Goal: Information Seeking & Learning: Learn about a topic

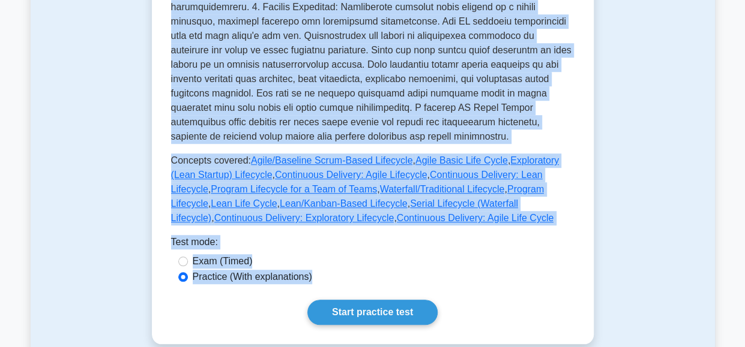
scroll to position [449, 0]
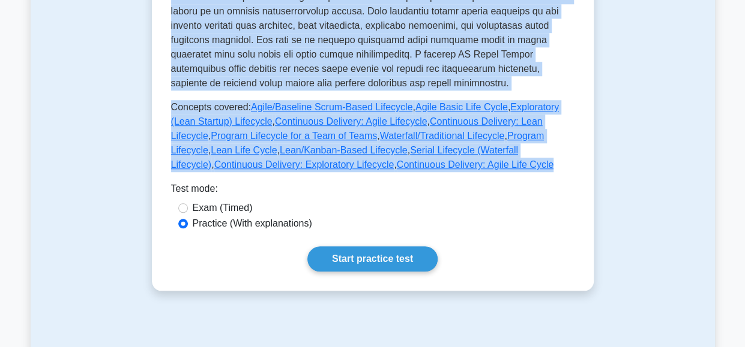
drag, startPoint x: 204, startPoint y: 148, endPoint x: 371, endPoint y: 164, distance: 168.2
copy div "DA Lifecycle Options Different lifecycles available in Disciplined Agile. This …"
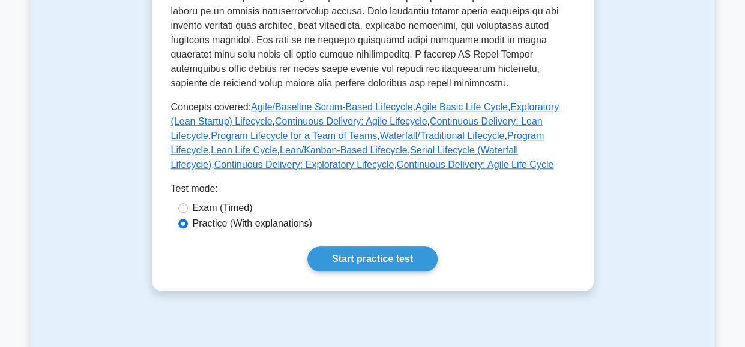
click at [490, 187] on div "Test mode:" at bounding box center [372, 191] width 403 height 19
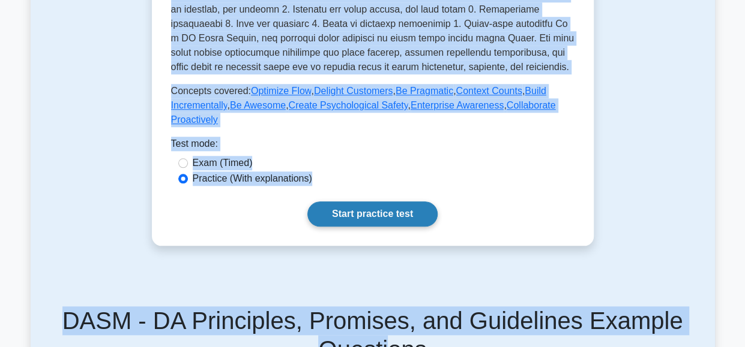
scroll to position [548, 0]
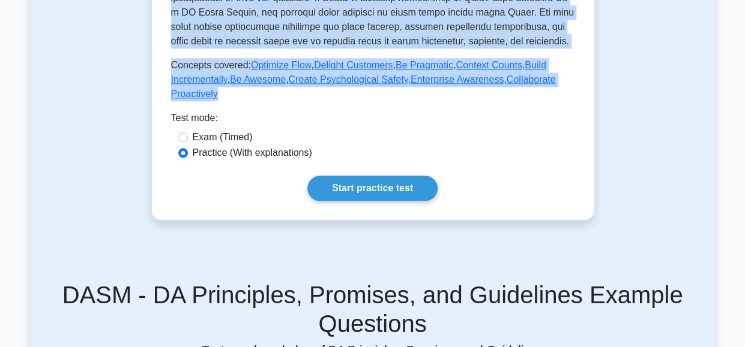
drag, startPoint x: 203, startPoint y: 150, endPoint x: 235, endPoint y: 76, distance: 80.1
copy div "DA Principles, Promises, and Guidelines Detailed exploration of DA's foundation…"
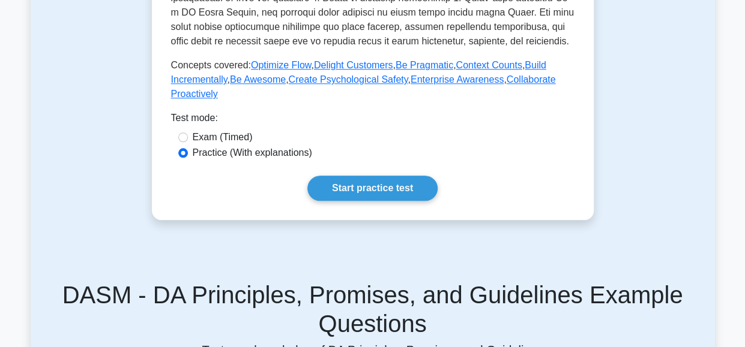
click at [504, 130] on div "Exam (Timed)" at bounding box center [372, 137] width 389 height 14
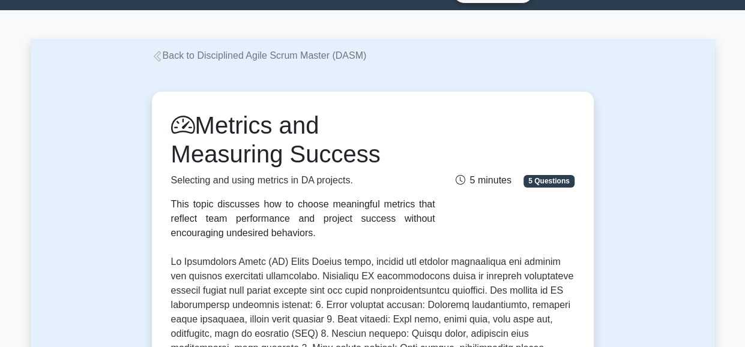
scroll to position [27, 0]
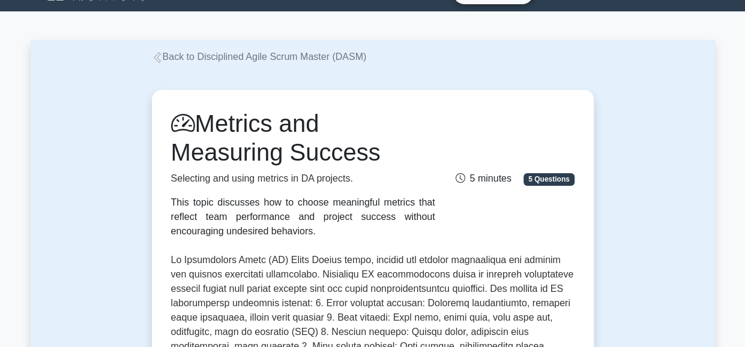
click at [398, 120] on h1 "Metrics and Measuring Success" at bounding box center [303, 138] width 264 height 58
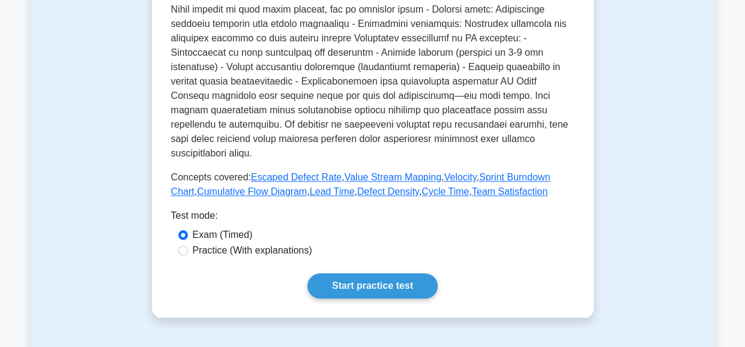
scroll to position [446, 0]
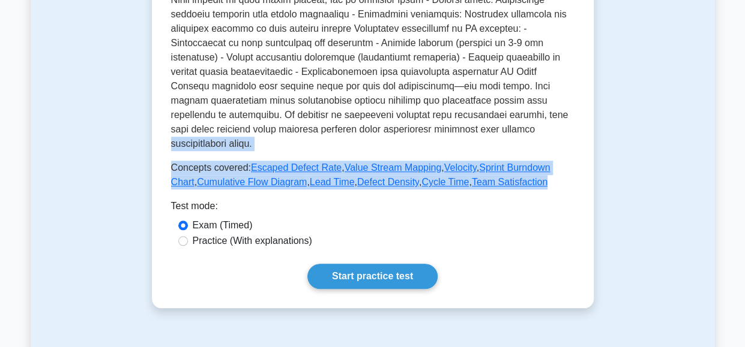
drag, startPoint x: 170, startPoint y: 146, endPoint x: 515, endPoint y: 185, distance: 346.7
copy div "organizational goals. In Disciplined Agile (DA) Scrum Master roles, metrics and…"
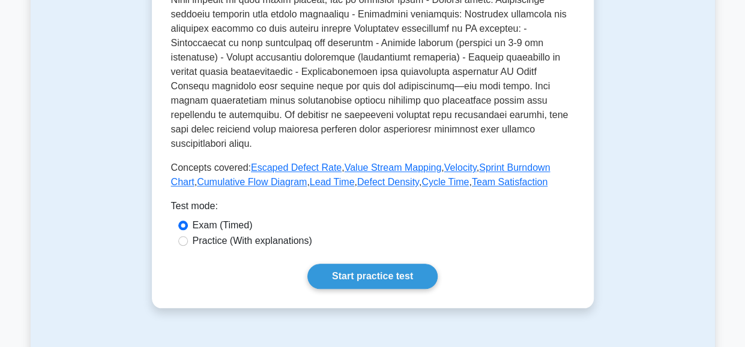
click at [503, 247] on div "Practice (With explanations)" at bounding box center [372, 241] width 389 height 14
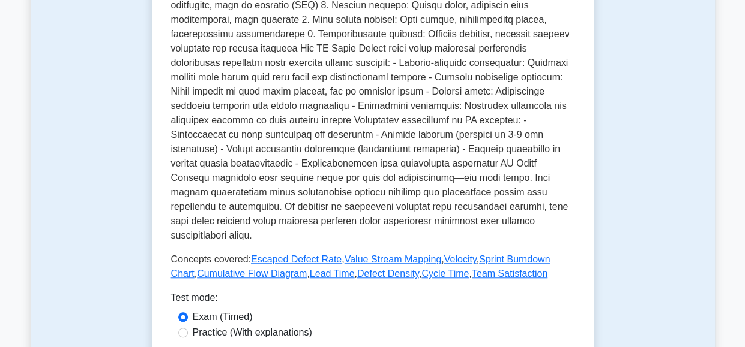
scroll to position [355, 0]
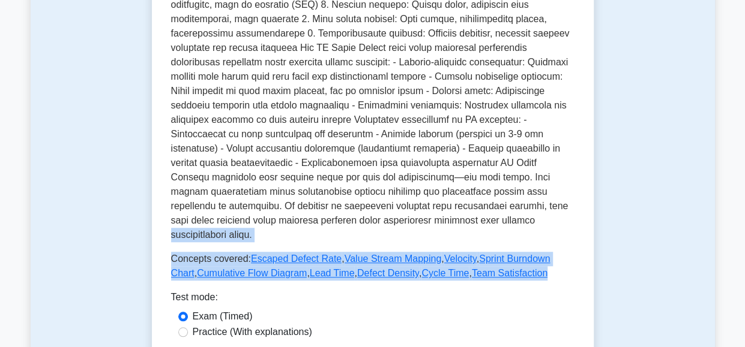
drag, startPoint x: 518, startPoint y: 275, endPoint x: 154, endPoint y: 241, distance: 365.8
click at [154, 241] on div "Metrics and Measuring Success Selecting and using metrics in DA projects. This …" at bounding box center [373, 80] width 442 height 637
copy div "organizational goals. In Disciplined Agile (DA) Scrum Master roles, metrics and…"
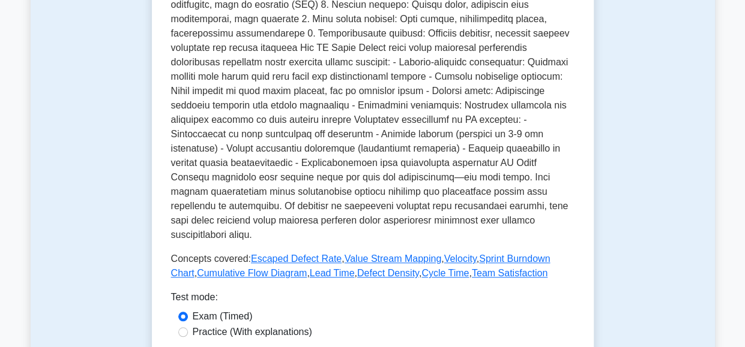
click at [476, 317] on div "Exam (Timed)" at bounding box center [372, 317] width 389 height 14
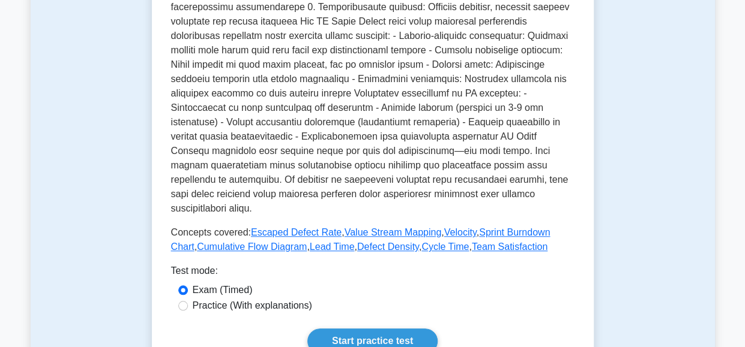
scroll to position [382, 0]
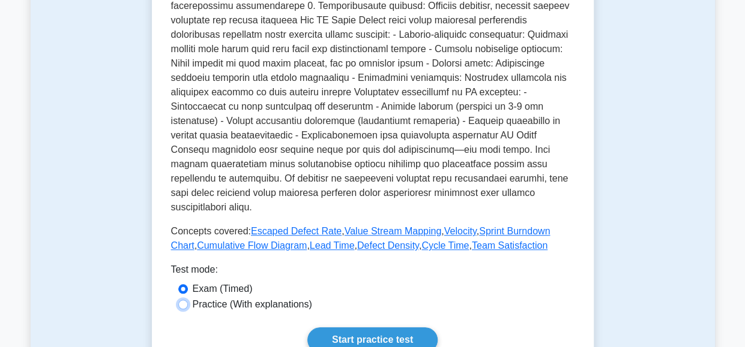
click at [182, 304] on input "Practice (With explanations)" at bounding box center [183, 305] width 10 height 10
radio input "true"
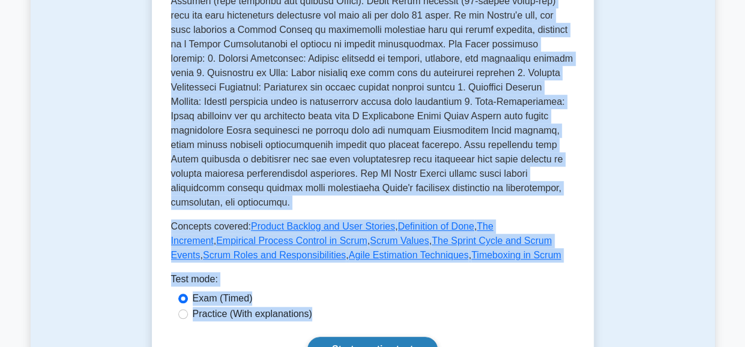
scroll to position [420, 0]
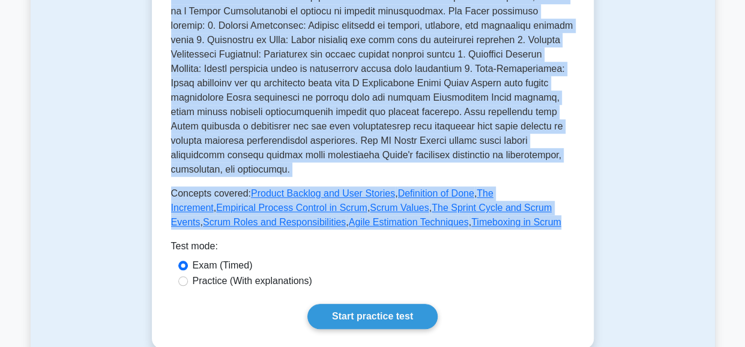
drag, startPoint x: 201, startPoint y: 155, endPoint x: 460, endPoint y: 205, distance: 263.8
copy div "Scrum Basics and Practices Introduction to Scrum framework and its core compone…"
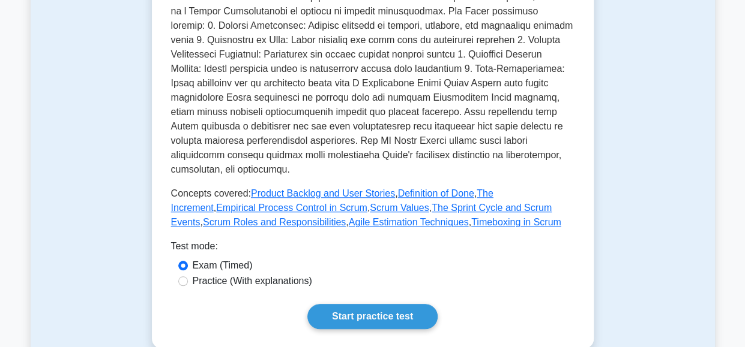
drag, startPoint x: 199, startPoint y: 347, endPoint x: 336, endPoint y: 233, distance: 177.7
click at [336, 239] on div "Test mode:" at bounding box center [372, 248] width 403 height 19
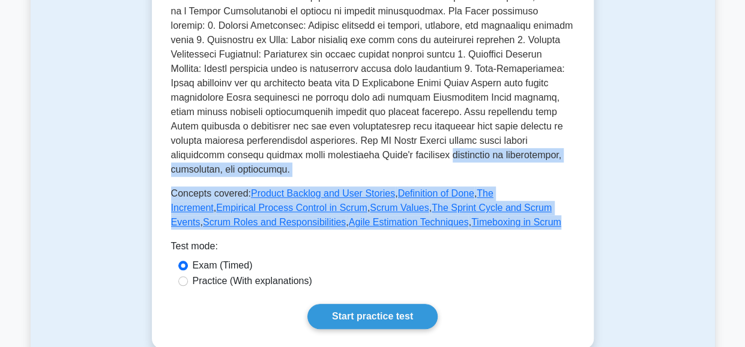
drag, startPoint x: 442, startPoint y: 207, endPoint x: 167, endPoint y: 161, distance: 278.6
click at [167, 161] on div "Scrum Basics and Practices Introduction to Scrum framework and its core compone…" at bounding box center [373, 23] width 442 height 652
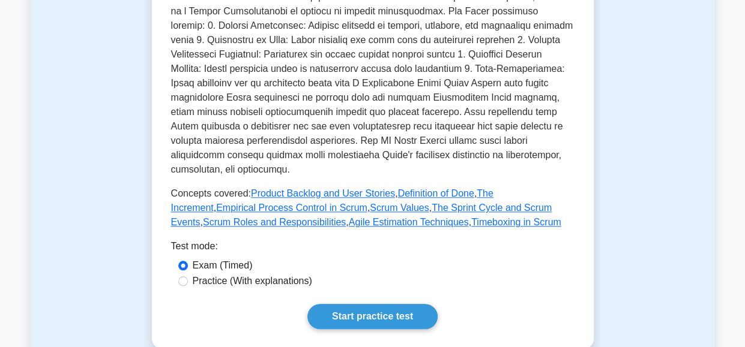
click at [487, 259] on div "Exam (Timed)" at bounding box center [372, 266] width 389 height 14
click at [289, 274] on label "Practice (With explanations)" at bounding box center [252, 281] width 119 height 14
click at [188, 277] on input "Practice (With explanations)" at bounding box center [183, 282] width 10 height 10
radio input "true"
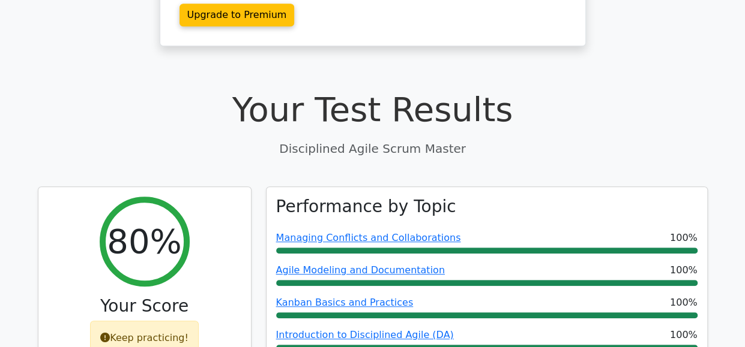
scroll to position [263, 0]
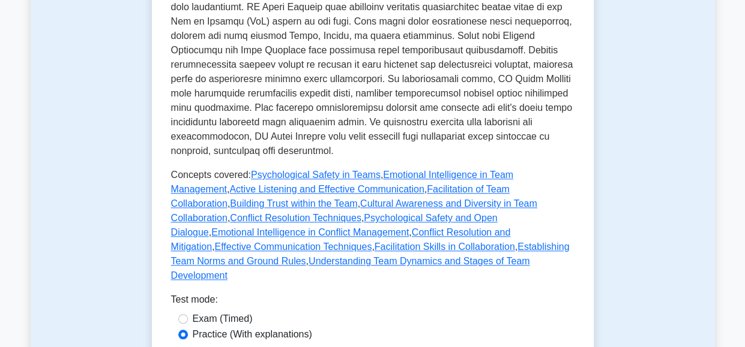
scroll to position [449, 0]
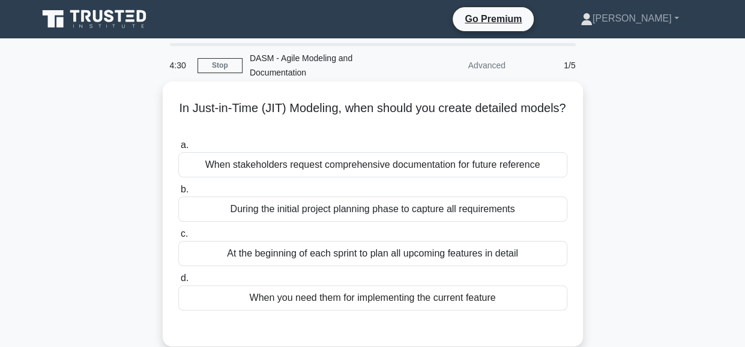
click at [430, 254] on div "At the beginning of each sprint to plan all upcoming features in detail" at bounding box center [372, 253] width 389 height 25
click at [178, 238] on input "c. At the beginning of each sprint to plan all upcoming features in detail" at bounding box center [178, 234] width 0 height 8
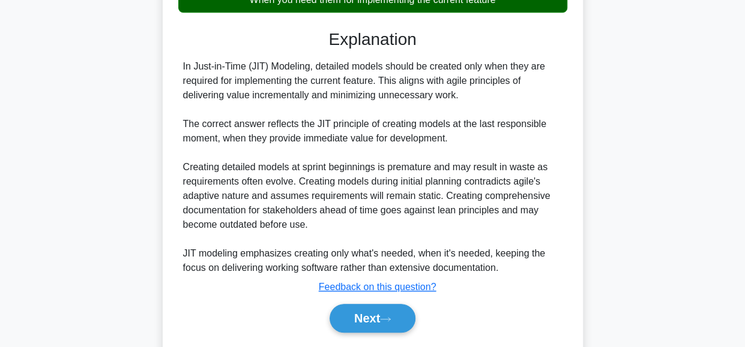
scroll to position [303, 0]
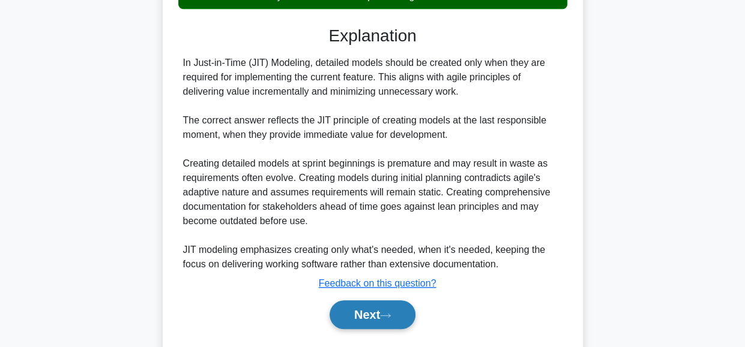
click at [372, 313] on button "Next" at bounding box center [372, 315] width 86 height 29
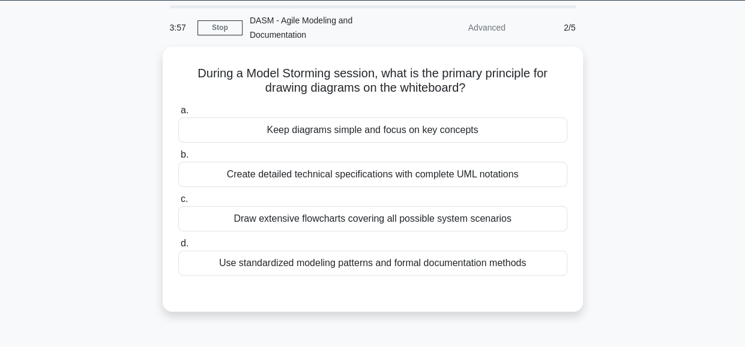
scroll to position [37, 0]
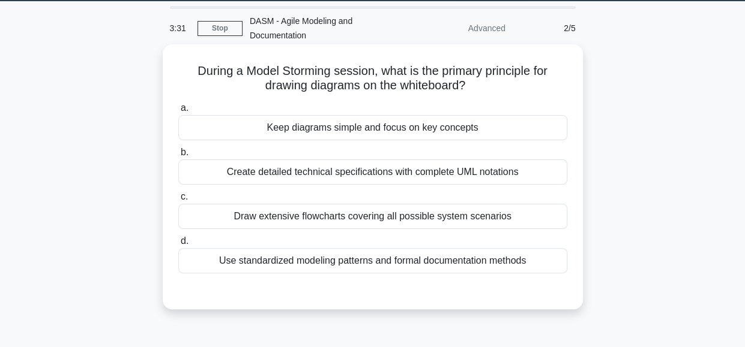
click at [383, 129] on div "Keep diagrams simple and focus on key concepts" at bounding box center [372, 127] width 389 height 25
click at [178, 112] on input "a. Keep diagrams simple and focus on key concepts" at bounding box center [178, 108] width 0 height 8
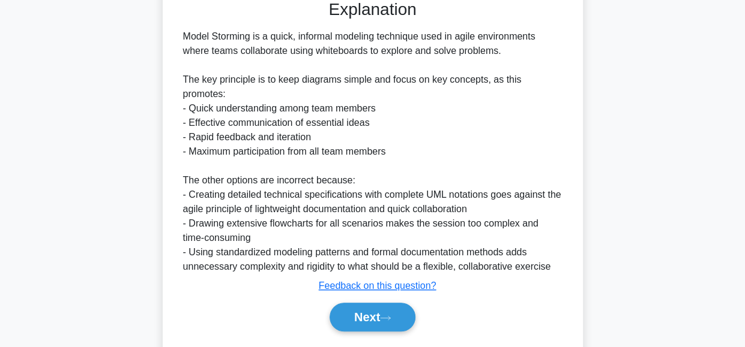
scroll to position [332, 0]
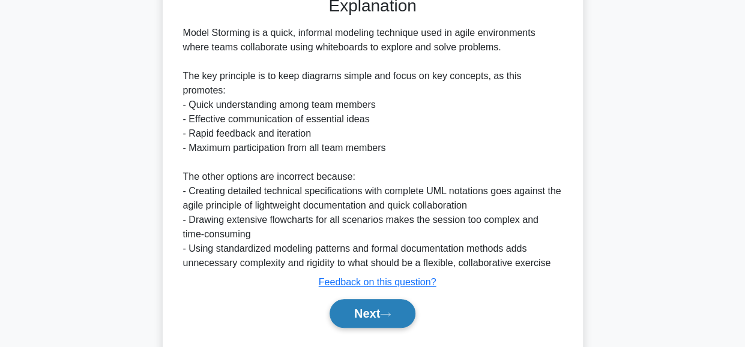
click at [368, 313] on button "Next" at bounding box center [372, 313] width 86 height 29
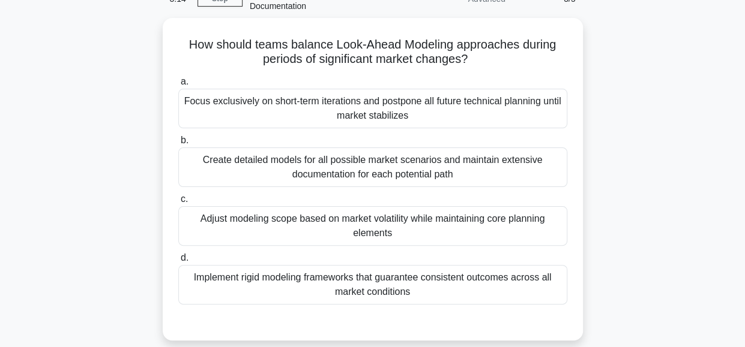
scroll to position [72, 0]
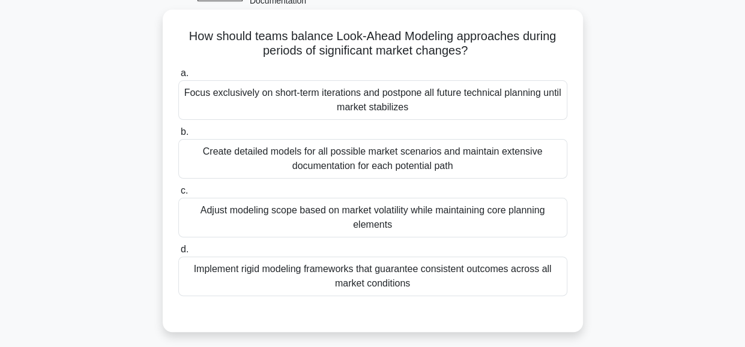
click at [395, 217] on div "Adjust modeling scope based on market volatility while maintaining core plannin…" at bounding box center [372, 218] width 389 height 40
click at [178, 195] on input "c. Adjust modeling scope based on market volatility while maintaining core plan…" at bounding box center [178, 191] width 0 height 8
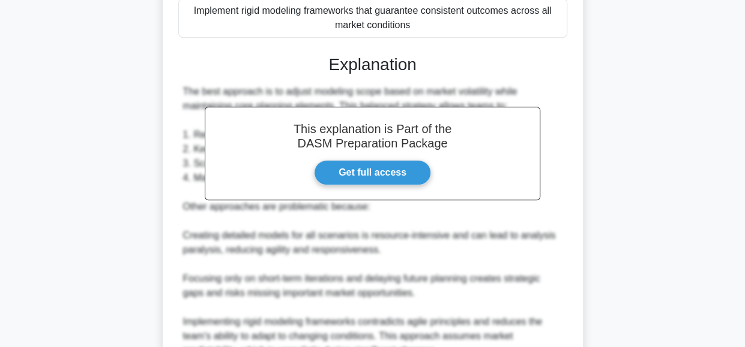
scroll to position [448, 0]
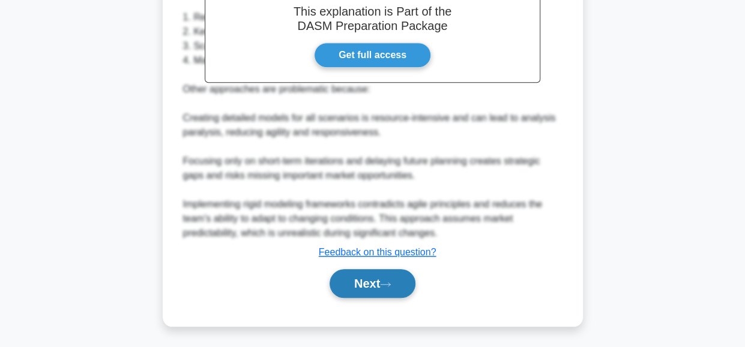
click at [362, 281] on button "Next" at bounding box center [372, 283] width 86 height 29
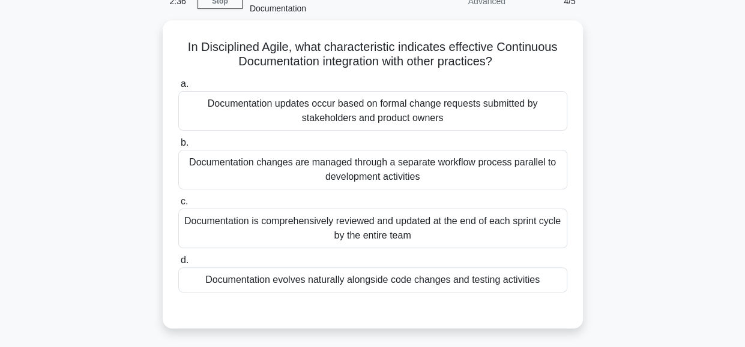
scroll to position [62, 0]
click at [470, 280] on div "Documentation evolves naturally alongside code changes and testing activities" at bounding box center [372, 279] width 389 height 25
click at [178, 264] on input "d. Documentation evolves naturally alongside code changes and testing activities" at bounding box center [178, 260] width 0 height 8
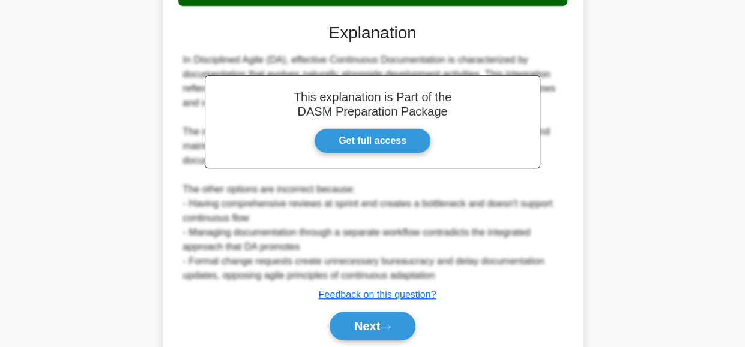
scroll to position [391, 0]
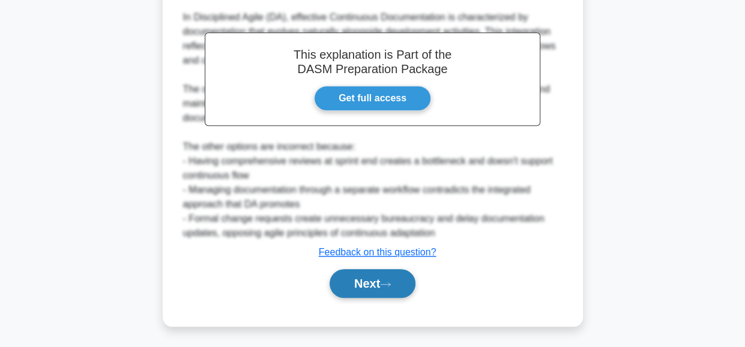
click at [363, 280] on button "Next" at bounding box center [372, 283] width 86 height 29
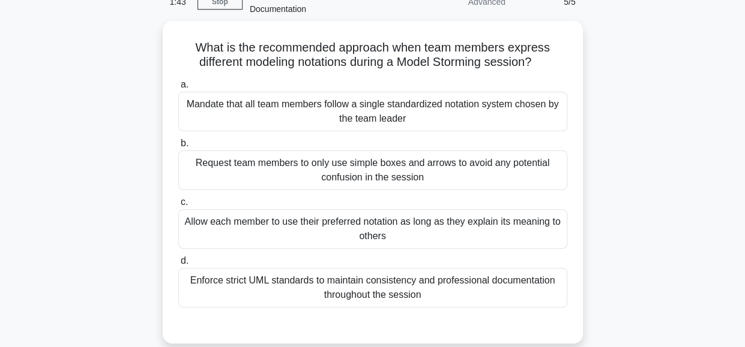
scroll to position [68, 0]
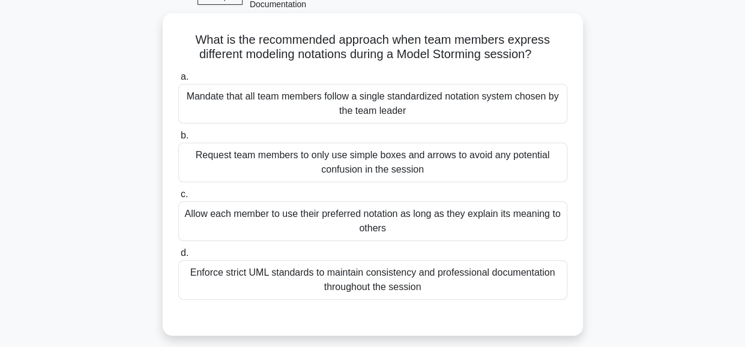
click at [479, 165] on div "Request team members to only use simple boxes and arrows to avoid any potential…" at bounding box center [372, 163] width 389 height 40
click at [178, 140] on input "b. Request team members to only use simple boxes and arrows to avoid any potent…" at bounding box center [178, 136] width 0 height 8
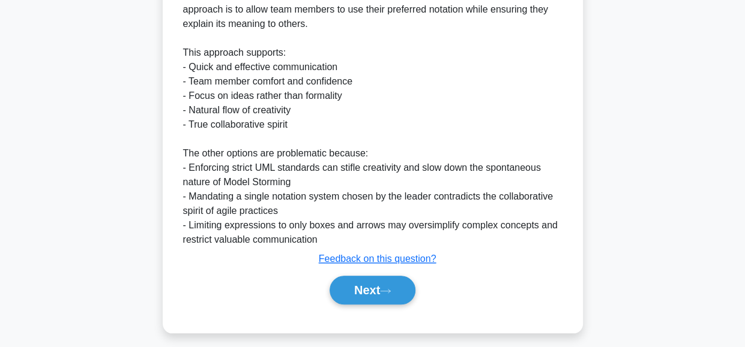
scroll to position [436, 0]
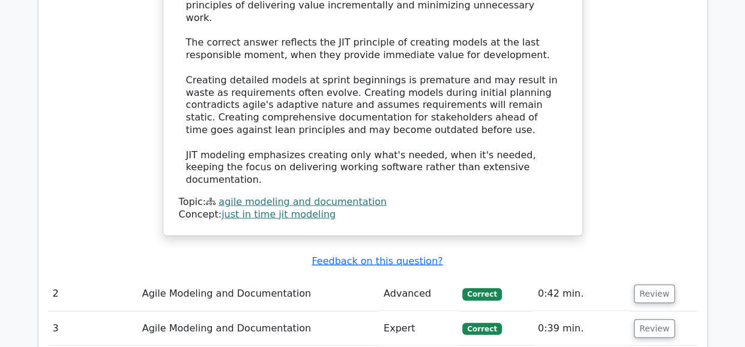
scroll to position [1241, 0]
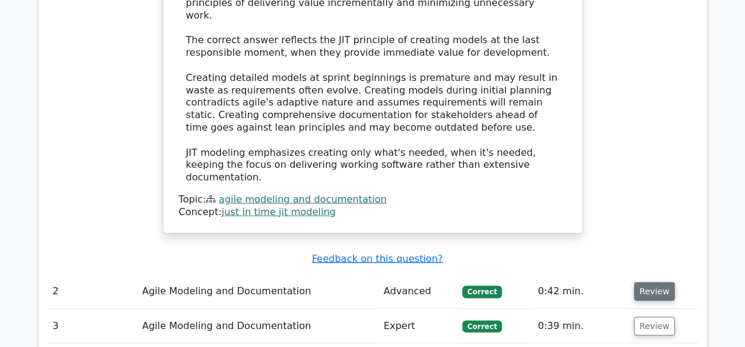
click at [652, 283] on button "Review" at bounding box center [654, 292] width 41 height 19
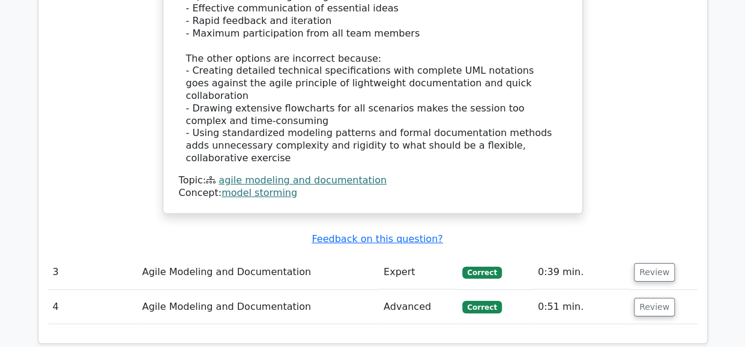
scroll to position [1895, 0]
click at [649, 263] on button "Review" at bounding box center [654, 272] width 41 height 19
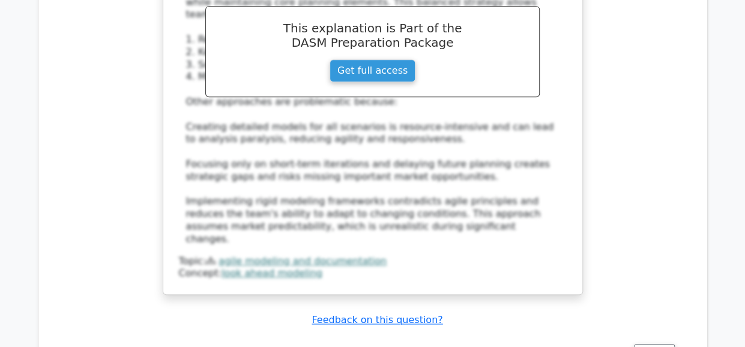
scroll to position [2515, 0]
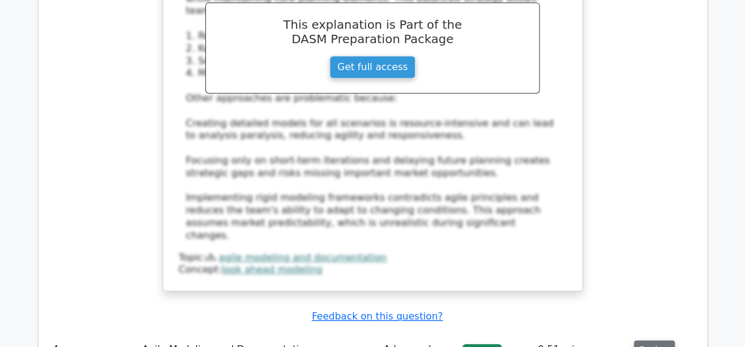
click at [653, 341] on button "Review" at bounding box center [654, 350] width 41 height 19
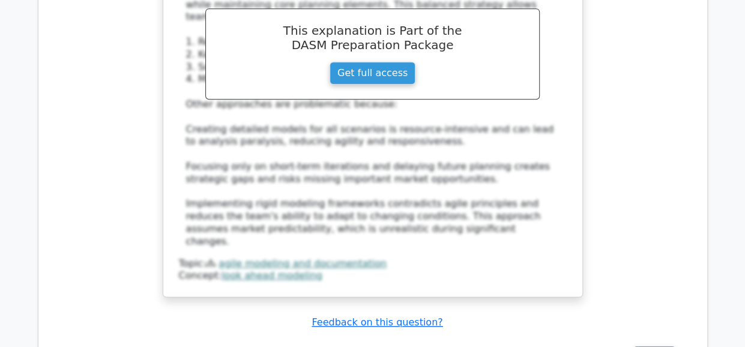
scroll to position [2508, 0]
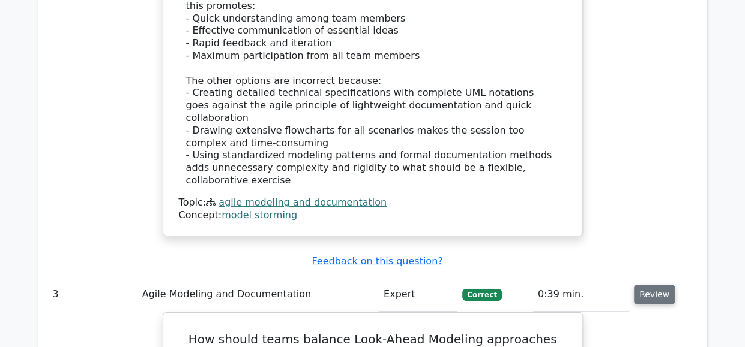
scroll to position [1871, 0]
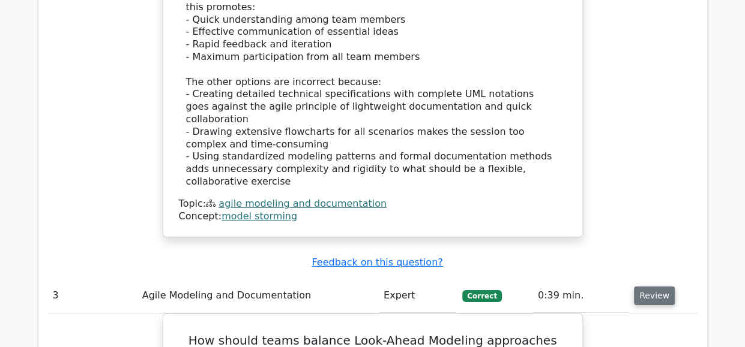
click at [649, 287] on button "Review" at bounding box center [654, 296] width 41 height 19
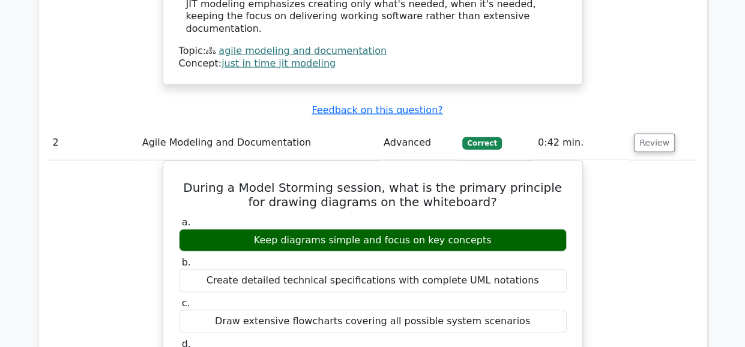
scroll to position [1388, 0]
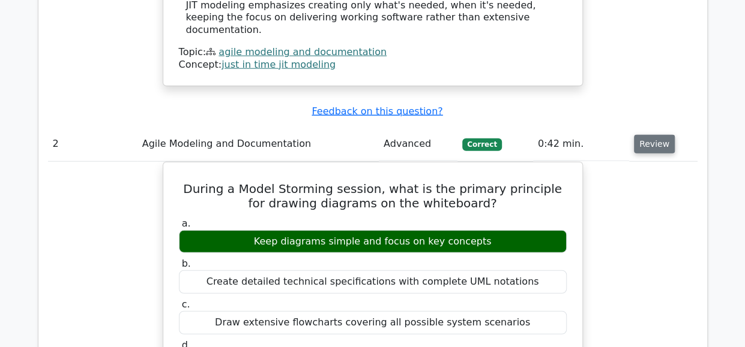
click at [646, 135] on button "Review" at bounding box center [654, 144] width 41 height 19
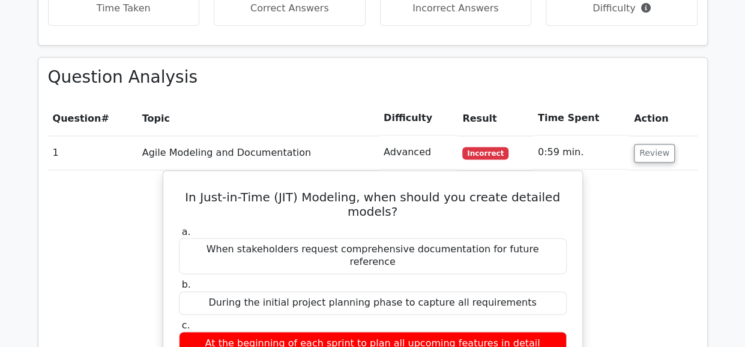
scroll to position [767, 0]
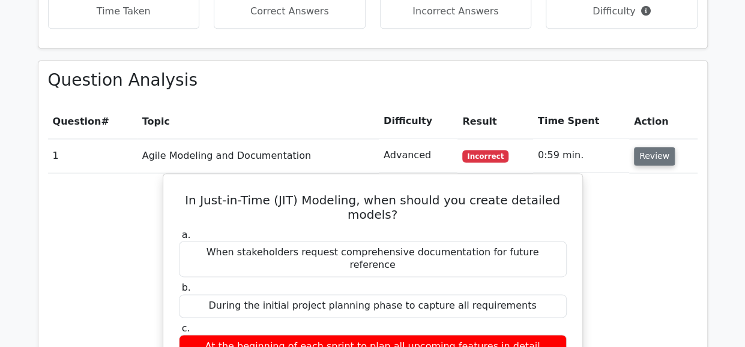
click at [644, 147] on button "Review" at bounding box center [654, 156] width 41 height 19
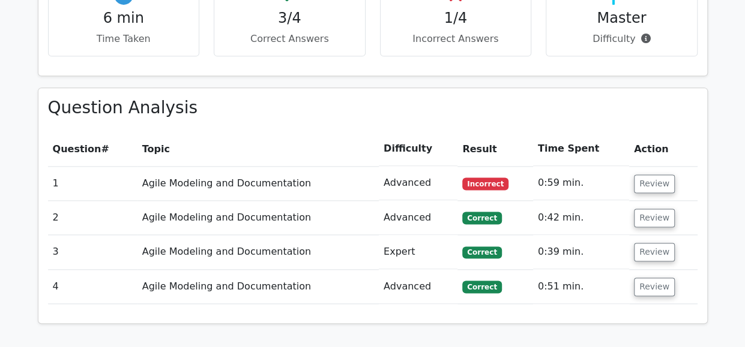
scroll to position [758, 0]
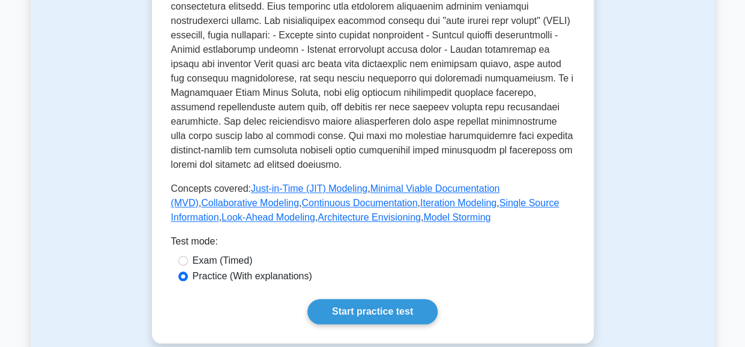
scroll to position [440, 0]
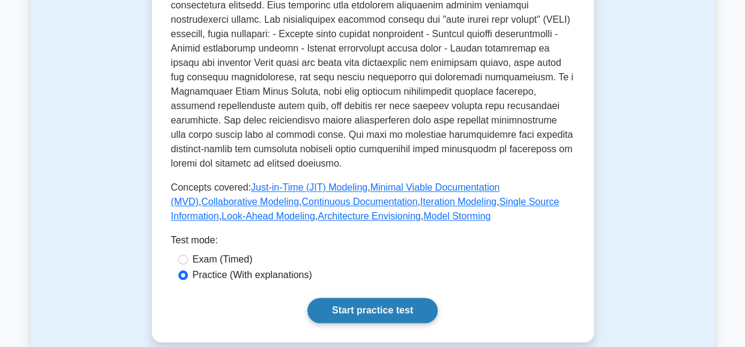
click at [371, 298] on link "Start practice test" at bounding box center [372, 310] width 130 height 25
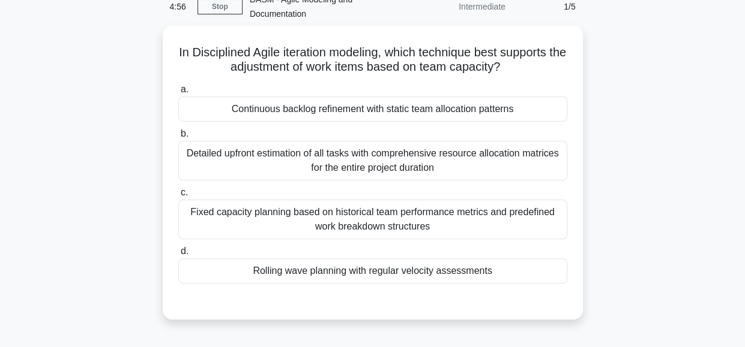
scroll to position [60, 0]
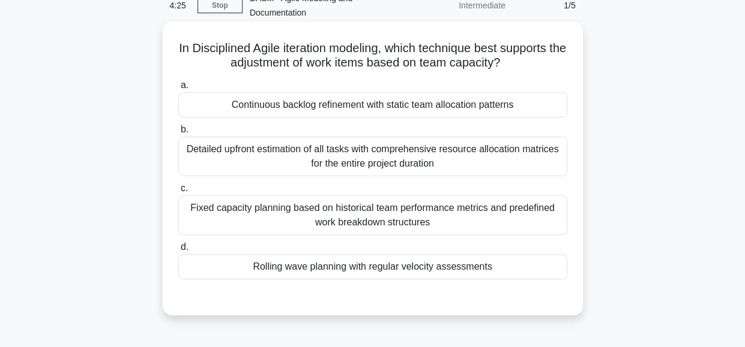
click at [490, 211] on div "Fixed capacity planning based on historical team performance metrics and predef…" at bounding box center [372, 216] width 389 height 40
click at [178, 193] on input "c. Fixed capacity planning based on historical team performance metrics and pre…" at bounding box center [178, 189] width 0 height 8
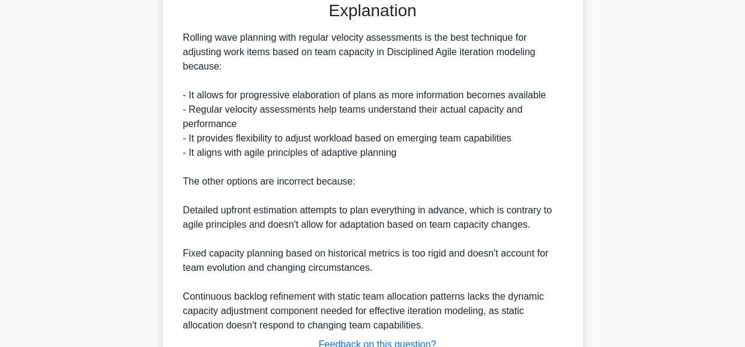
scroll to position [450, 0]
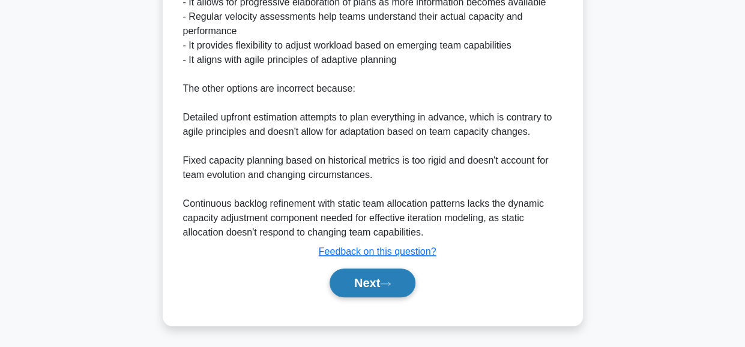
click at [362, 279] on button "Next" at bounding box center [372, 283] width 86 height 29
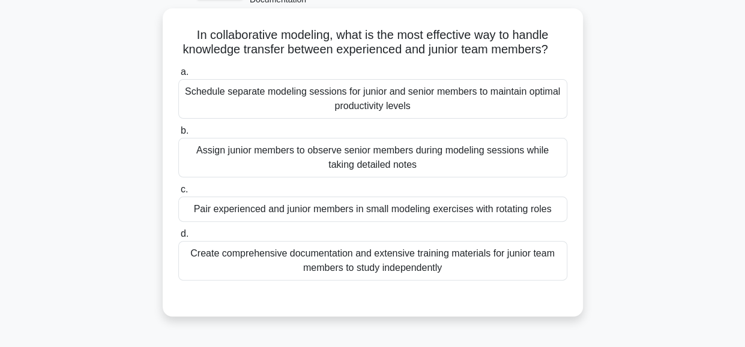
scroll to position [73, 0]
click at [475, 172] on div "Assign junior members to observe senior members during modeling sessions while …" at bounding box center [372, 159] width 389 height 40
click at [178, 136] on input "b. Assign junior members to observe senior members during modeling sessions whi…" at bounding box center [178, 132] width 0 height 8
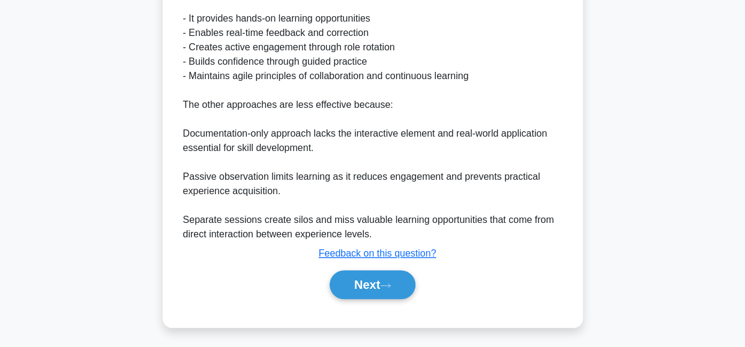
scroll to position [440, 0]
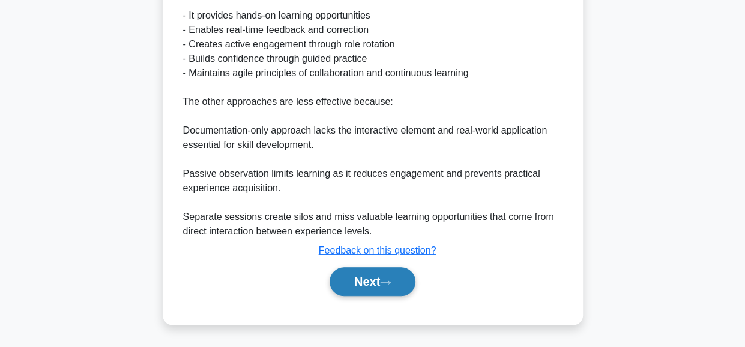
click at [363, 291] on button "Next" at bounding box center [372, 282] width 86 height 29
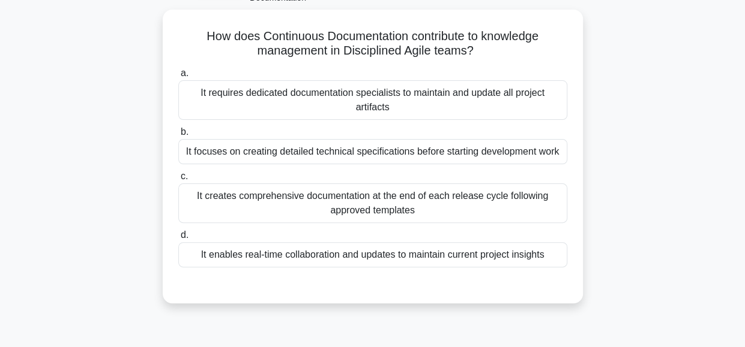
scroll to position [87, 0]
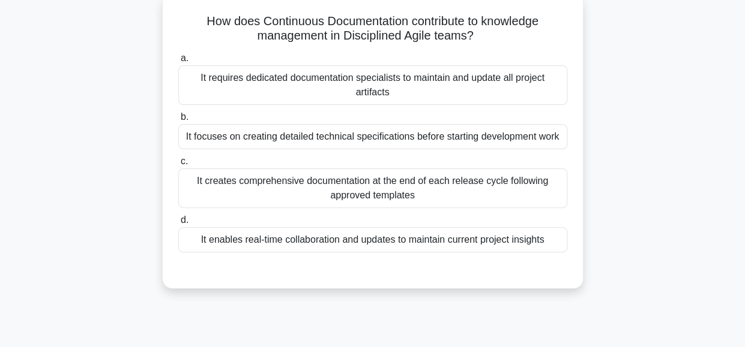
click at [476, 243] on div "It enables real-time collaboration and updates to maintain current project insi…" at bounding box center [372, 239] width 389 height 25
click at [178, 224] on input "d. It enables real-time collaboration and updates to maintain current project i…" at bounding box center [178, 221] width 0 height 8
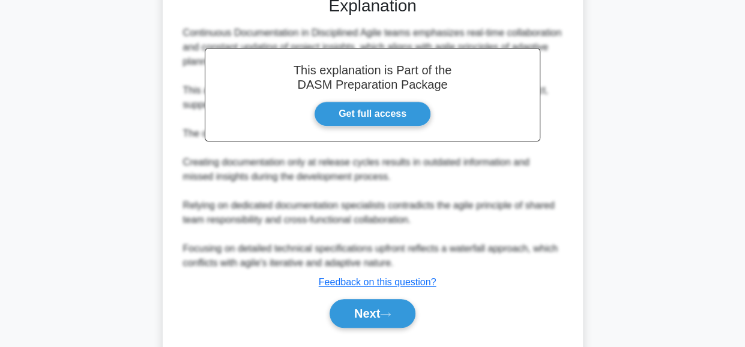
scroll to position [367, 0]
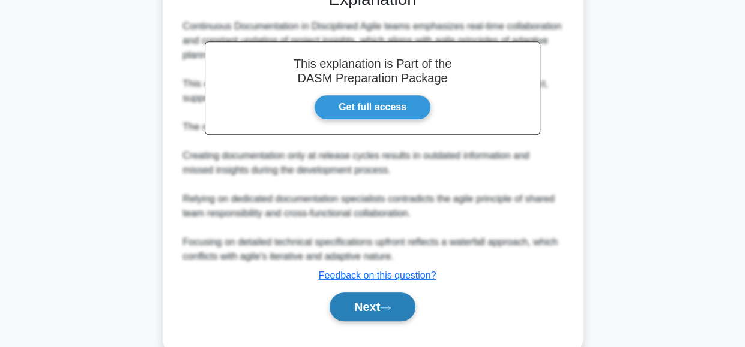
click at [356, 305] on button "Next" at bounding box center [372, 307] width 86 height 29
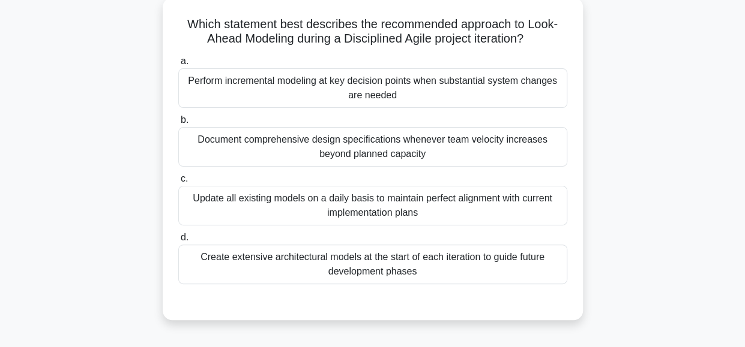
scroll to position [88, 0]
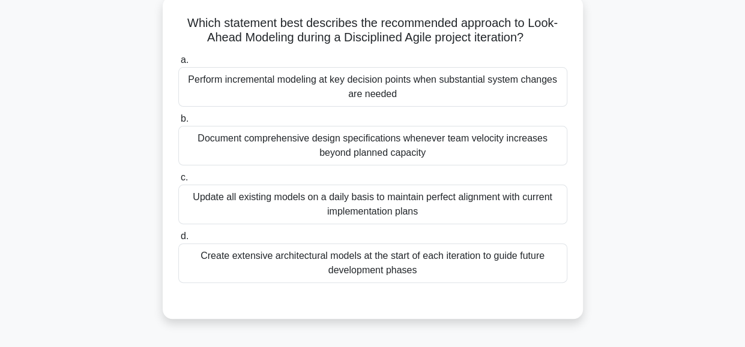
click at [697, 247] on div "Which statement best describes the recommended approach to Look-Ahead Modeling …" at bounding box center [373, 164] width 684 height 337
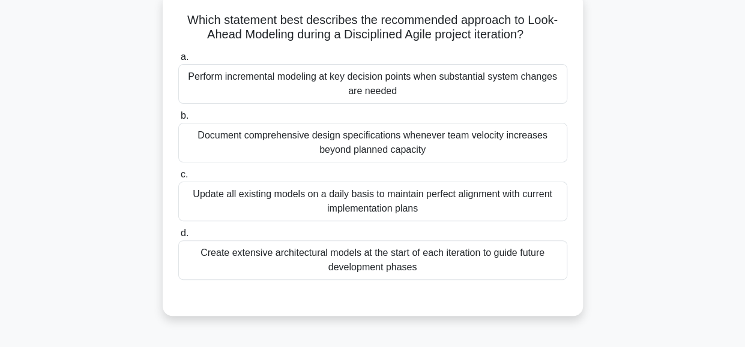
scroll to position [77, 0]
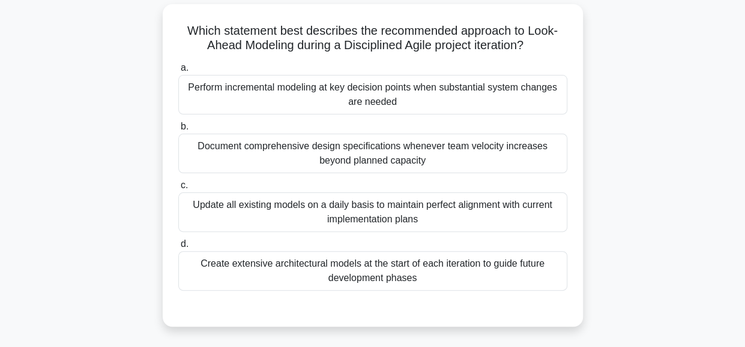
click at [425, 100] on div "Perform incremental modeling at key decision points when substantial system cha…" at bounding box center [372, 95] width 389 height 40
click at [178, 72] on input "a. Perform incremental modeling at key decision points when substantial system …" at bounding box center [178, 68] width 0 height 8
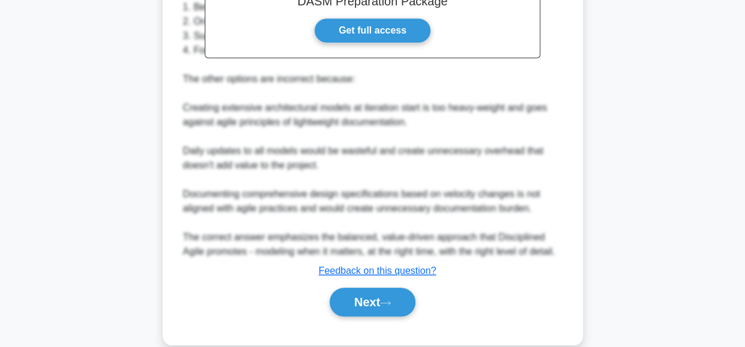
scroll to position [476, 0]
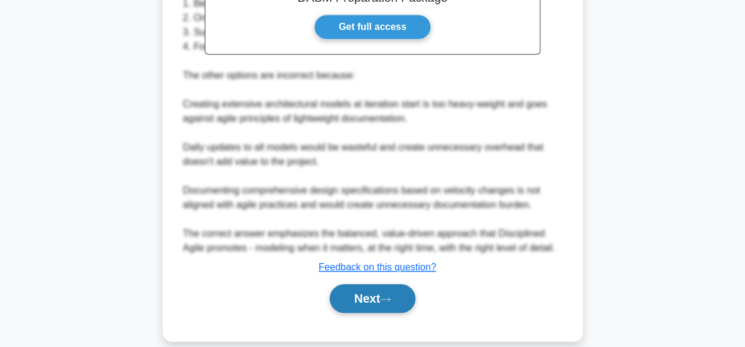
click at [367, 296] on button "Next" at bounding box center [372, 298] width 86 height 29
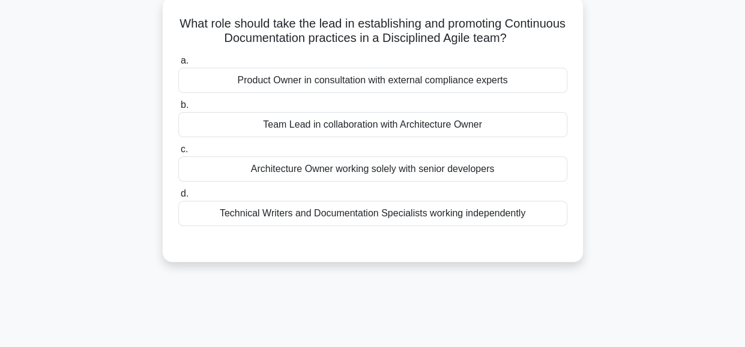
scroll to position [56, 0]
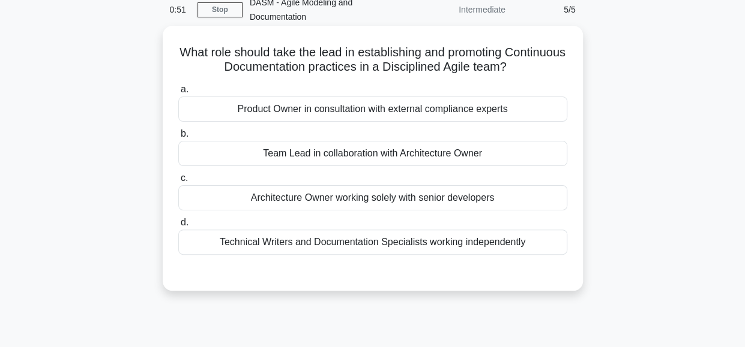
click at [353, 151] on div "Team Lead in collaboration with Architecture Owner" at bounding box center [372, 153] width 389 height 25
click at [178, 138] on input "b. Team Lead in collaboration with Architecture Owner" at bounding box center [178, 134] width 0 height 8
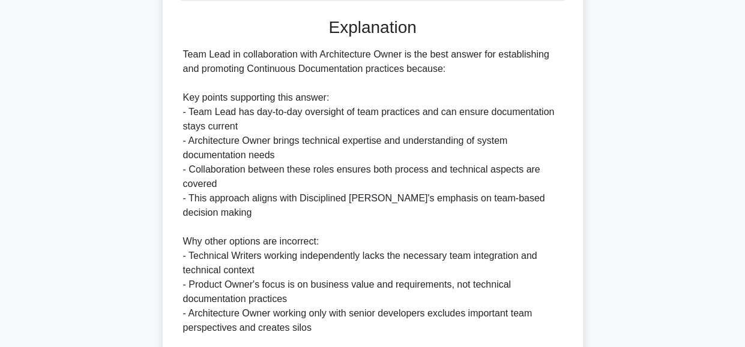
scroll to position [315, 0]
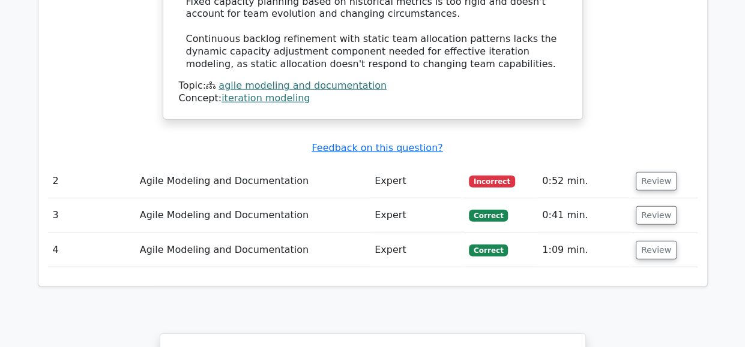
scroll to position [1452, 0]
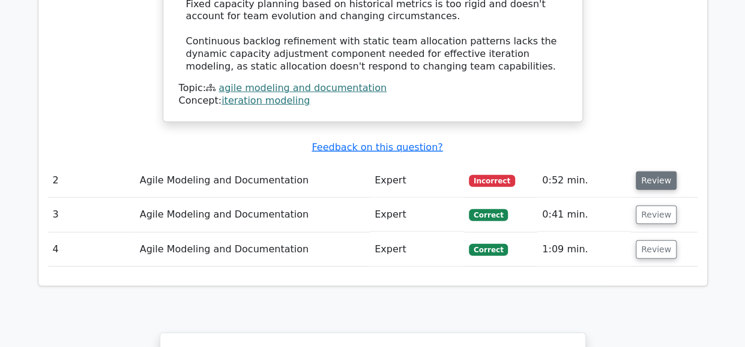
click at [652, 172] on button "Review" at bounding box center [655, 181] width 41 height 19
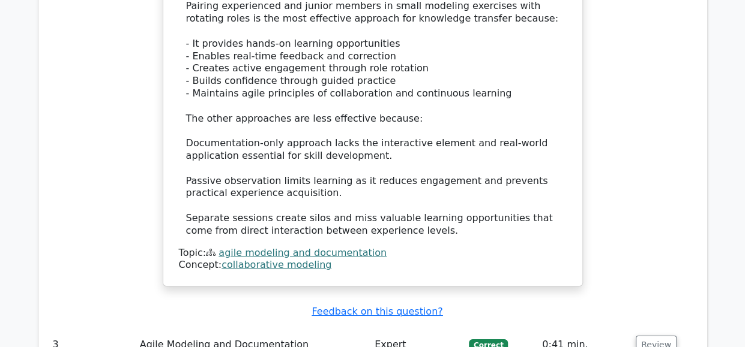
scroll to position [1979, 0]
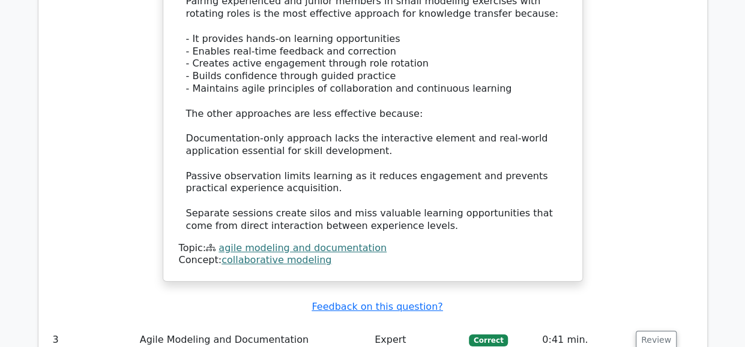
drag, startPoint x: 656, startPoint y: 242, endPoint x: 498, endPoint y: 193, distance: 166.0
click at [641, 331] on button "Review" at bounding box center [655, 340] width 41 height 19
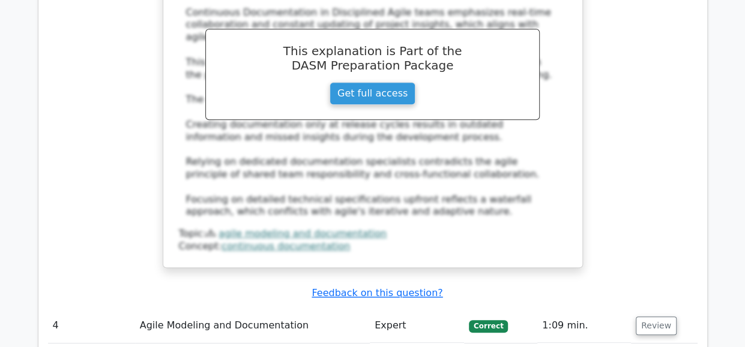
scroll to position [2641, 0]
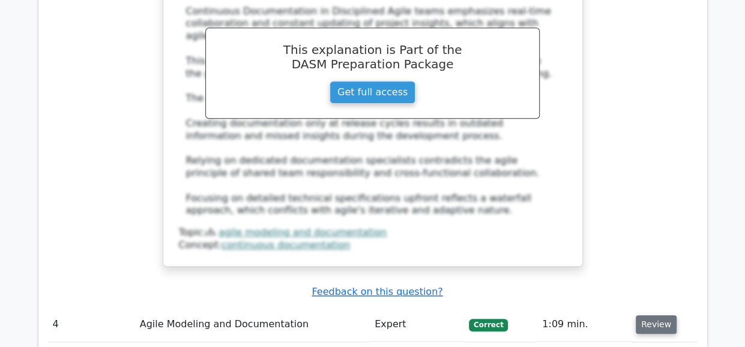
click at [648, 316] on button "Review" at bounding box center [655, 325] width 41 height 19
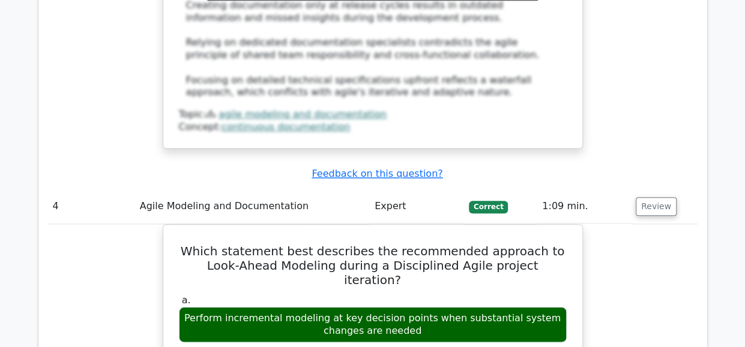
scroll to position [2723, 0]
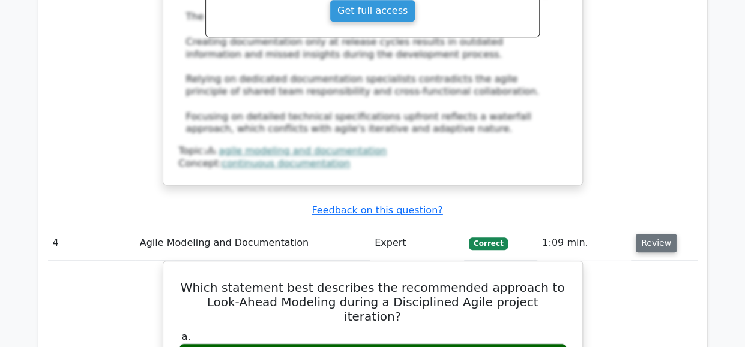
click at [649, 234] on button "Review" at bounding box center [655, 243] width 41 height 19
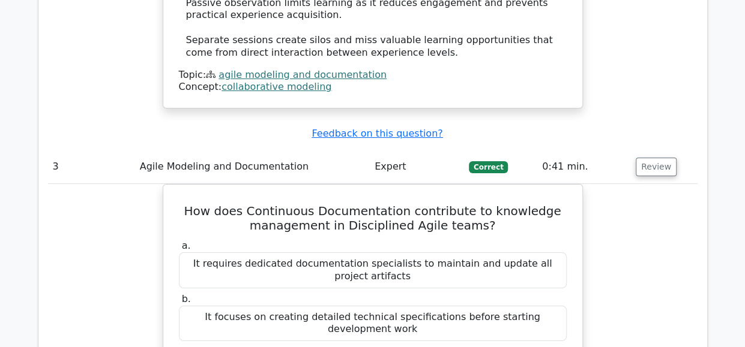
scroll to position [2150, 0]
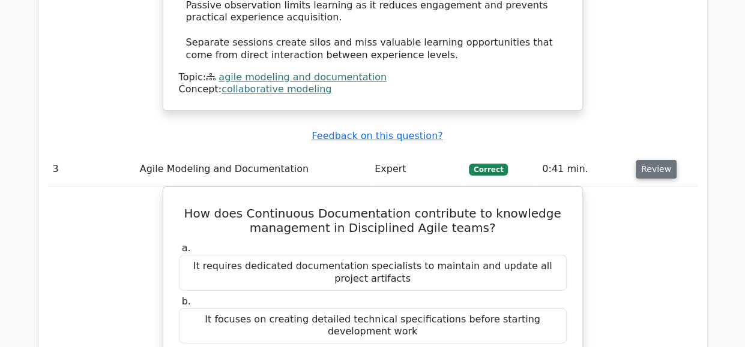
click at [651, 160] on button "Review" at bounding box center [655, 169] width 41 height 19
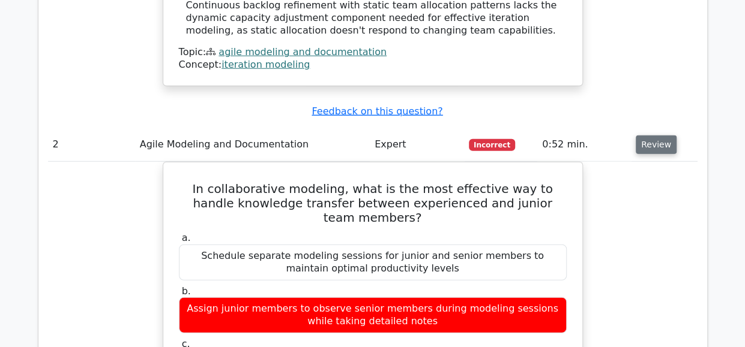
scroll to position [1487, 0]
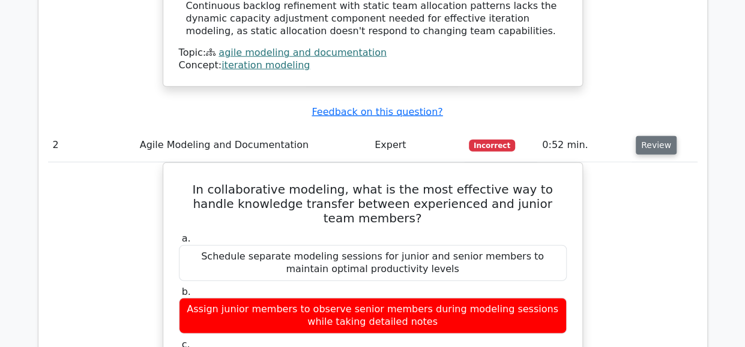
click at [649, 136] on button "Review" at bounding box center [655, 145] width 41 height 19
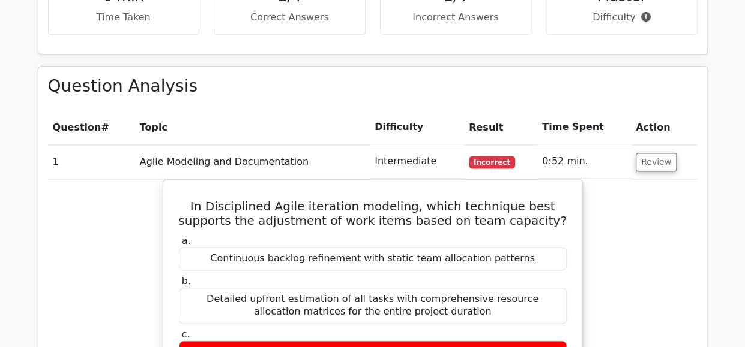
scroll to position [760, 0]
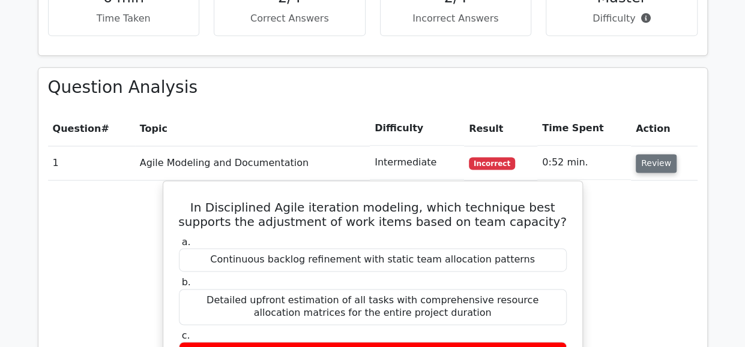
click at [652, 154] on button "Review" at bounding box center [655, 163] width 41 height 19
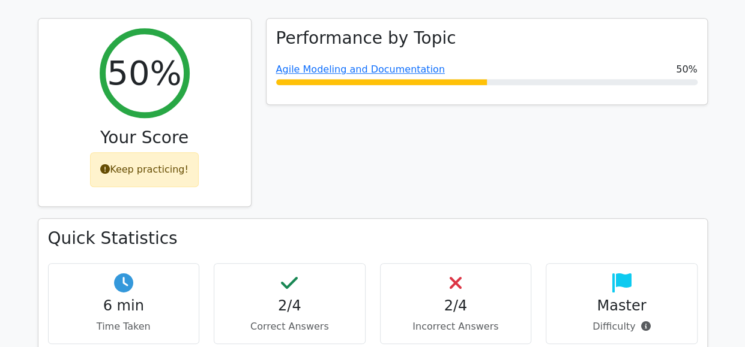
scroll to position [419, 0]
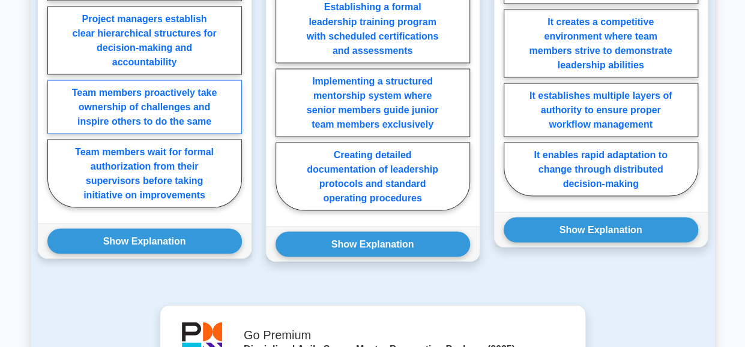
scroll to position [1101, 0]
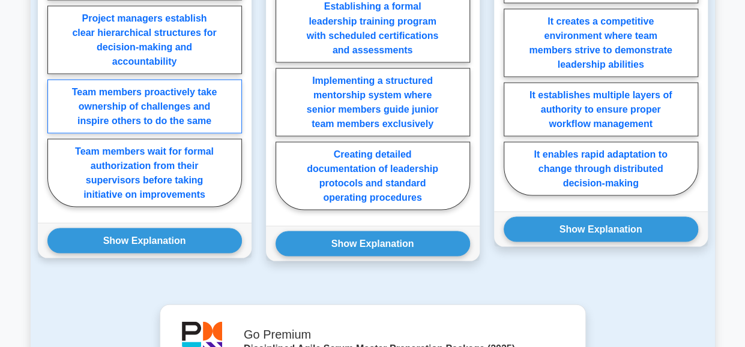
click at [200, 85] on label "Team members proactively take ownership of challenges and inspire others to do …" at bounding box center [144, 106] width 194 height 54
click at [55, 77] on input "Team members proactively take ownership of challenges and inspire others to do …" at bounding box center [51, 73] width 8 height 8
radio input "true"
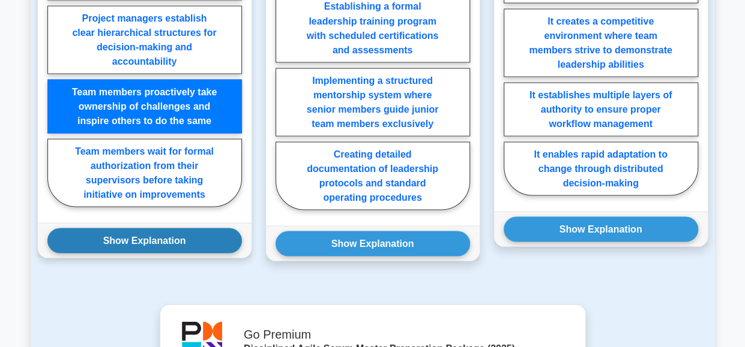
click at [159, 239] on button "Show Explanation" at bounding box center [144, 240] width 194 height 25
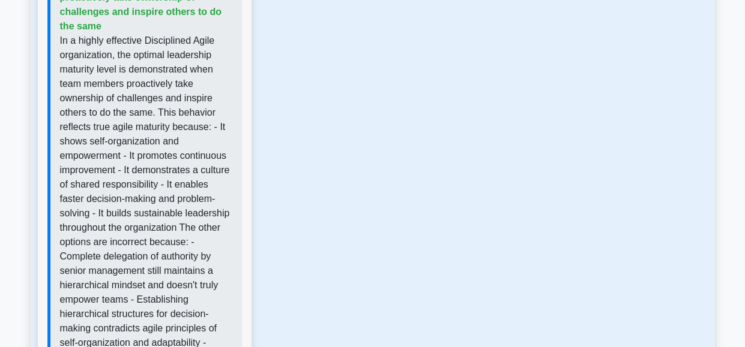
scroll to position [1401, 0]
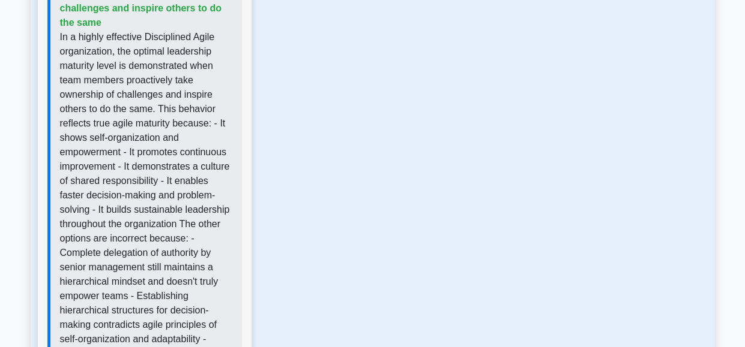
click at [130, 223] on p "In a highly effective Disciplined Agile organization, the optimal leadership ma…" at bounding box center [146, 217] width 172 height 374
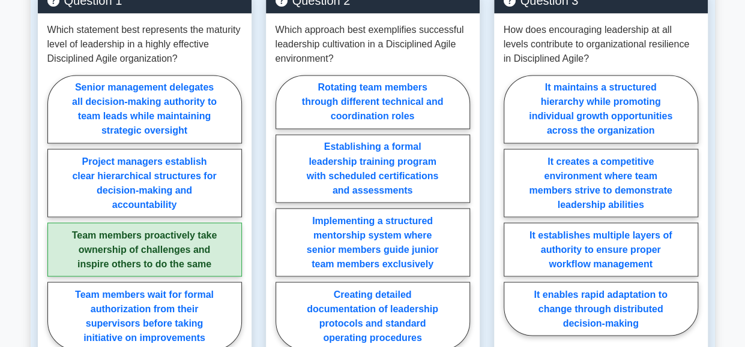
scroll to position [973, 0]
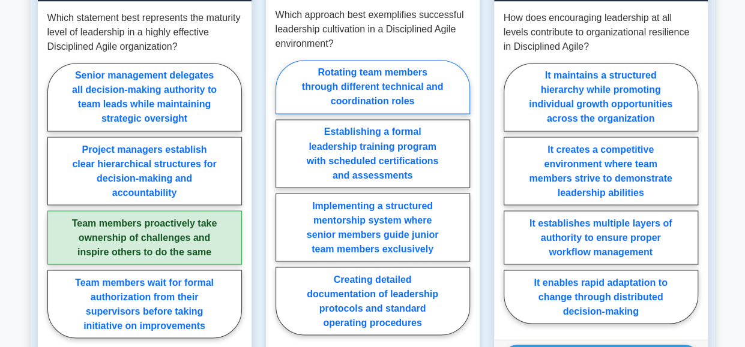
click at [454, 82] on label "Rotating team members through different technical and coordination roles" at bounding box center [372, 87] width 194 height 54
click at [283, 197] on input "Rotating team members through different technical and coordination roles" at bounding box center [279, 201] width 8 height 8
radio input "true"
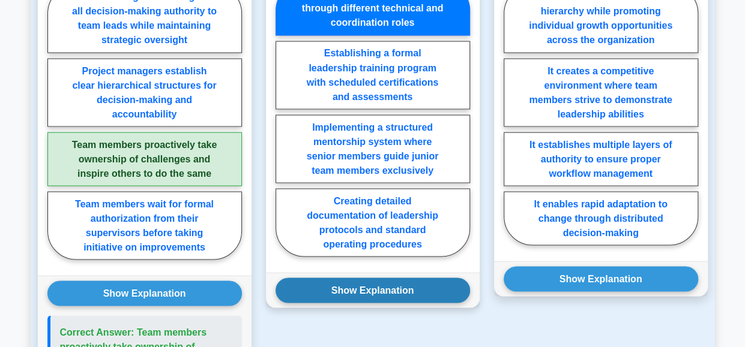
scroll to position [1052, 0]
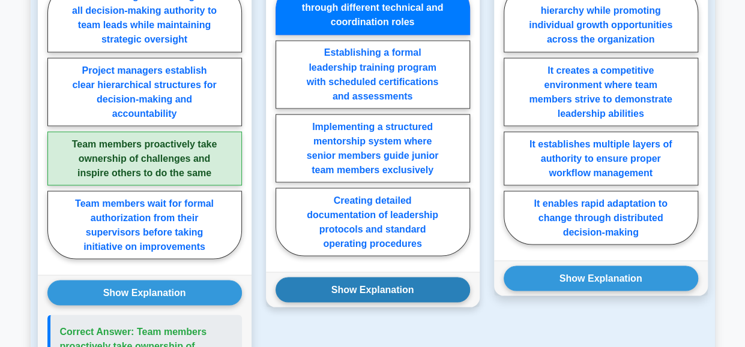
click at [412, 289] on button "Show Explanation" at bounding box center [372, 289] width 194 height 25
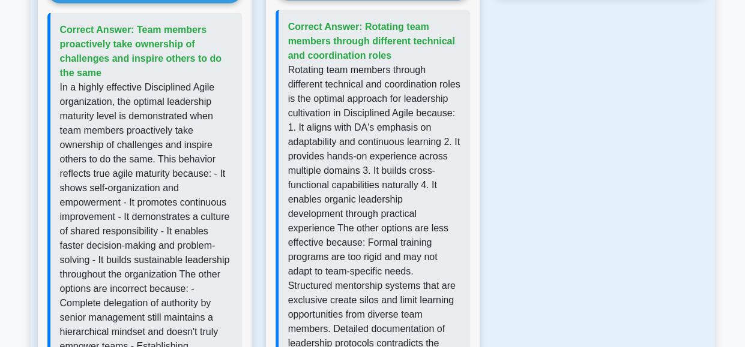
scroll to position [1352, 0]
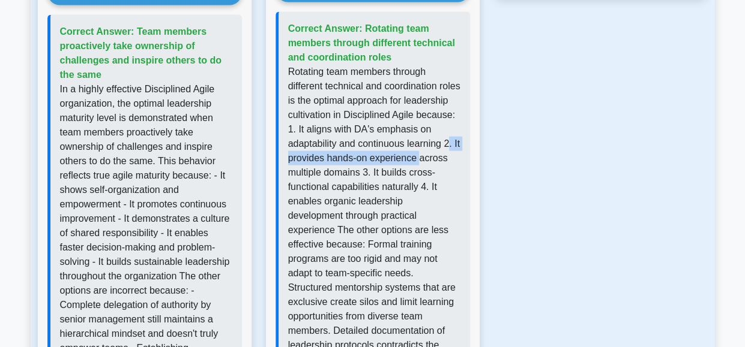
drag, startPoint x: 377, startPoint y: 155, endPoint x: 379, endPoint y: 169, distance: 13.9
click at [379, 169] on p "Rotating team members through different technical and coordination roles is the…" at bounding box center [374, 238] width 172 height 346
copy p ". It provides hands-on experience"
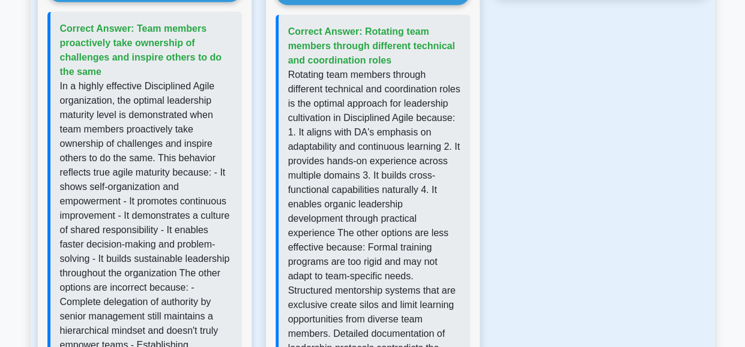
click at [181, 181] on p "In a highly effective Disciplined Agile organization, the optimal leadership ma…" at bounding box center [146, 266] width 172 height 374
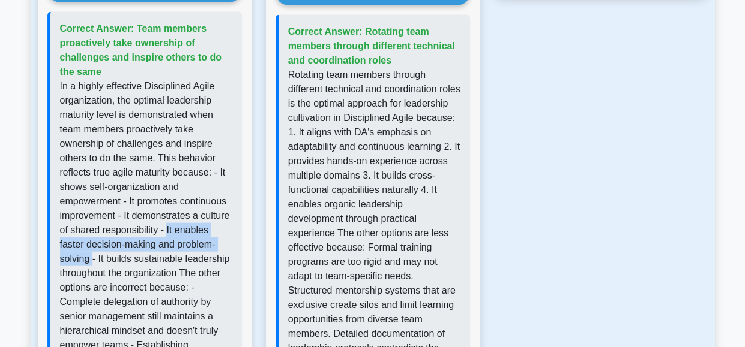
drag, startPoint x: 166, startPoint y: 227, endPoint x: 94, endPoint y: 257, distance: 78.0
click at [94, 257] on p "In a highly effective Disciplined Agile organization, the optimal leadership ma…" at bounding box center [146, 266] width 172 height 374
copy p "It enables faster decision-making and problem-solving"
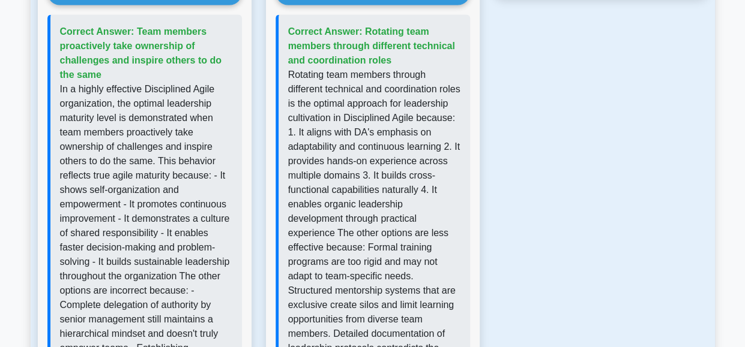
click at [675, 139] on div "Question 3 How does encouraging leadership at all levels contribute to organiza…" at bounding box center [601, 41] width 228 height 888
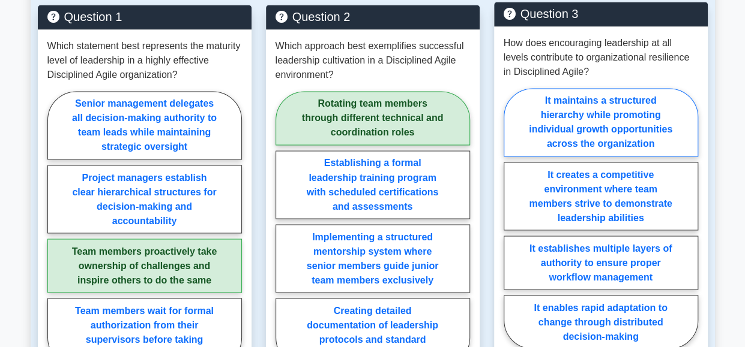
scroll to position [944, 0]
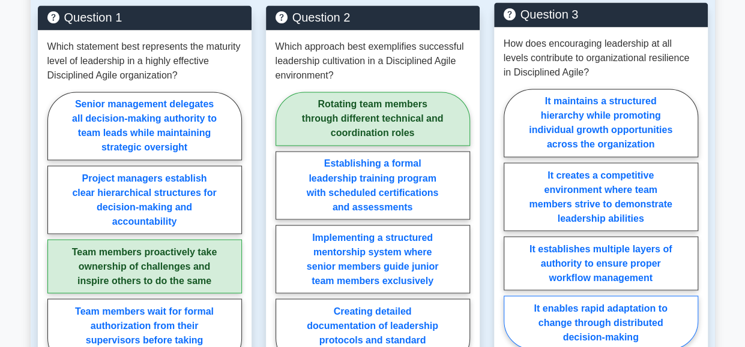
click at [650, 321] on label "It enables rapid adaptation to change through distributed decision-making" at bounding box center [600, 323] width 194 height 54
click at [511, 227] on input "It enables rapid adaptation to change through distributed decision-making" at bounding box center [507, 223] width 8 height 8
radio input "true"
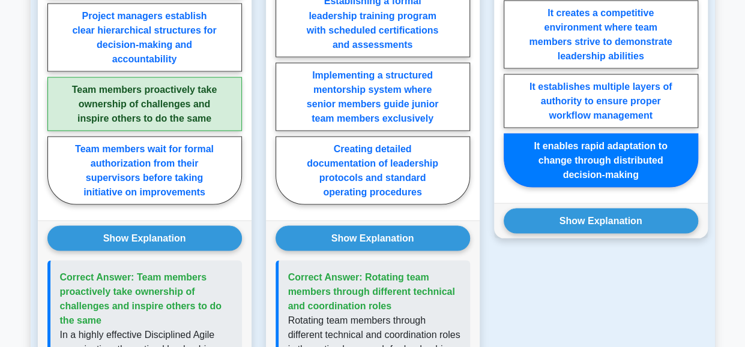
scroll to position [1107, 0]
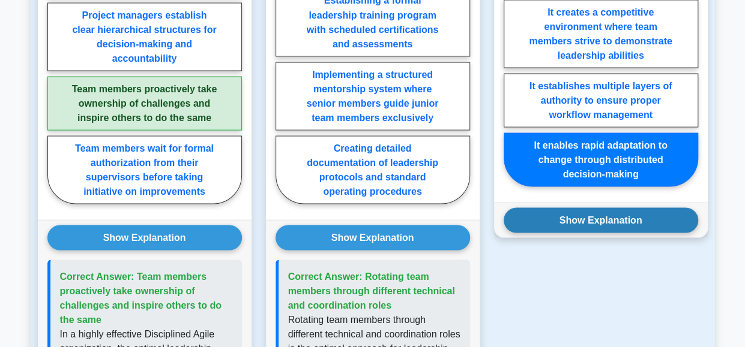
click at [601, 219] on button "Show Explanation" at bounding box center [600, 220] width 194 height 25
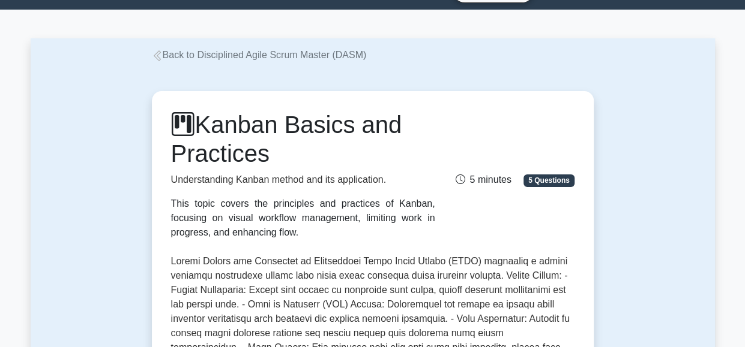
scroll to position [0, 0]
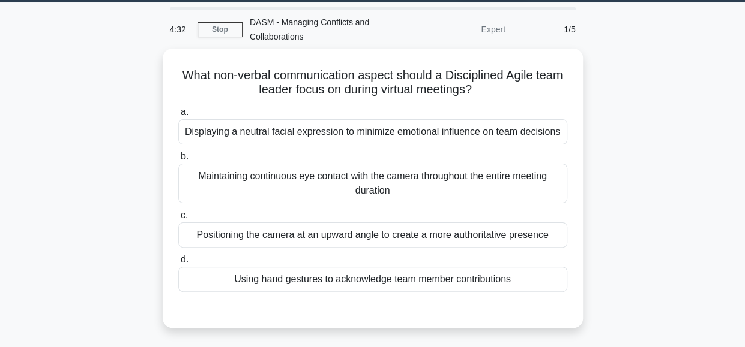
scroll to position [37, 0]
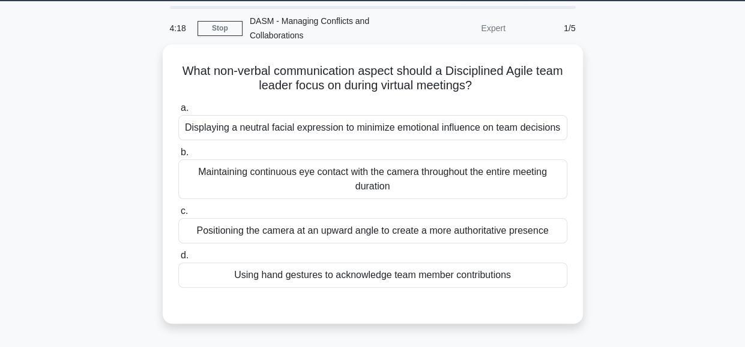
click at [461, 127] on div "Displaying a neutral facial expression to minimize emotional influence on team …" at bounding box center [372, 127] width 389 height 25
click at [178, 112] on input "a. Displaying a neutral facial expression to minimize emotional influence on te…" at bounding box center [178, 108] width 0 height 8
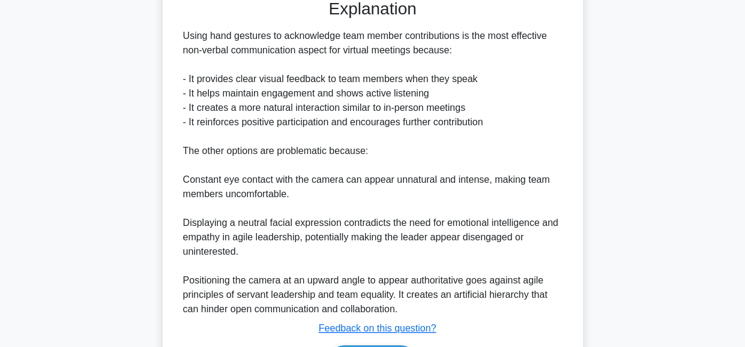
scroll to position [436, 0]
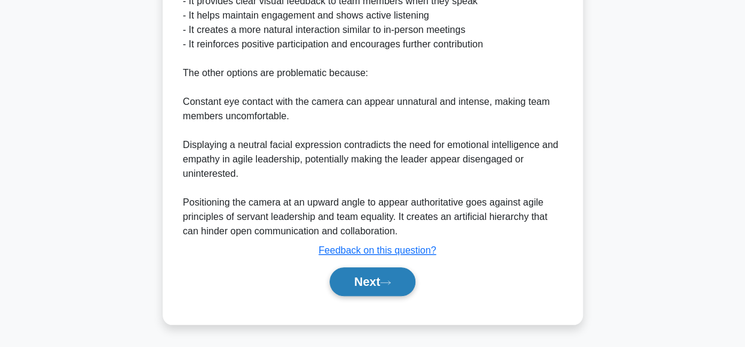
click at [358, 281] on button "Next" at bounding box center [372, 282] width 86 height 29
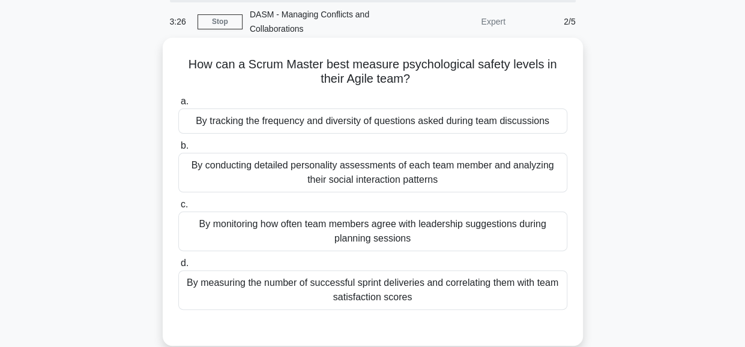
scroll to position [47, 0]
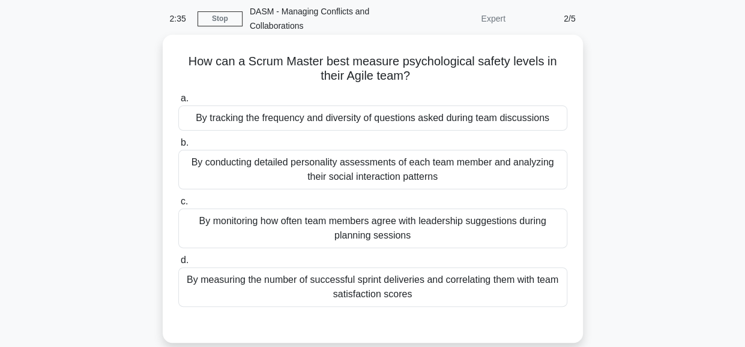
click at [437, 280] on div "By measuring the number of successful sprint deliveries and correlating them wi…" at bounding box center [372, 288] width 389 height 40
click at [178, 265] on input "d. By measuring the number of successful sprint deliveries and correlating them…" at bounding box center [178, 261] width 0 height 8
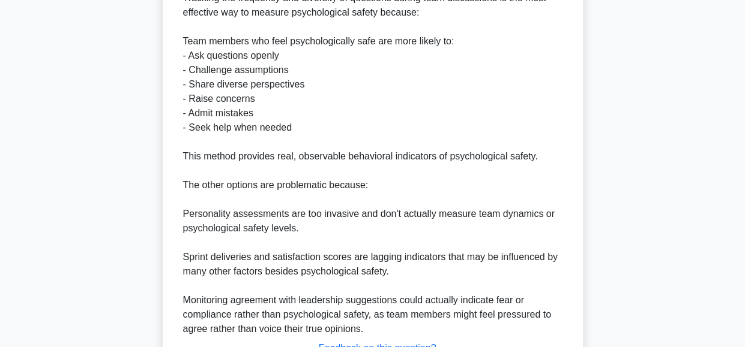
scroll to position [508, 0]
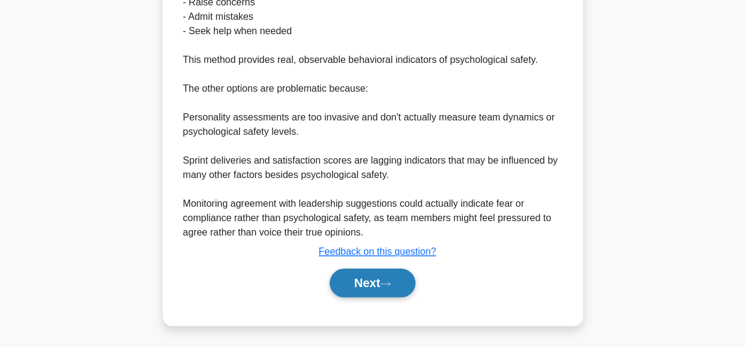
click at [359, 283] on button "Next" at bounding box center [372, 283] width 86 height 29
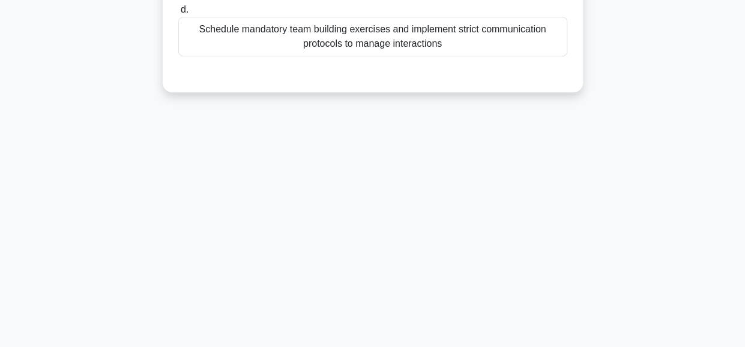
scroll to position [301, 0]
drag, startPoint x: 359, startPoint y: 283, endPoint x: 506, endPoint y: 178, distance: 181.5
click at [506, 178] on div "2:02 Stop DASM - Managing Conflicts and Collaborations Expert 3/5 What key acti…" at bounding box center [373, 43] width 684 height 600
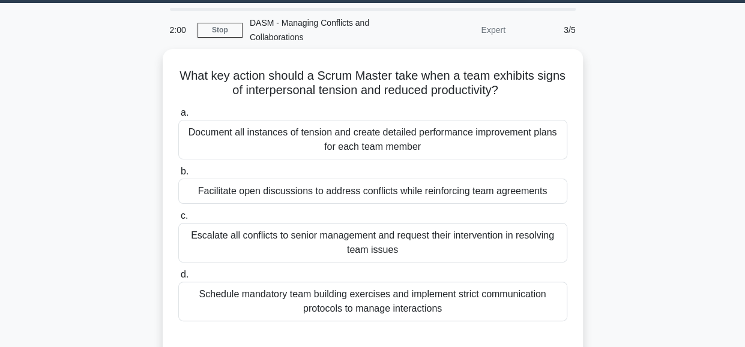
scroll to position [37, 0]
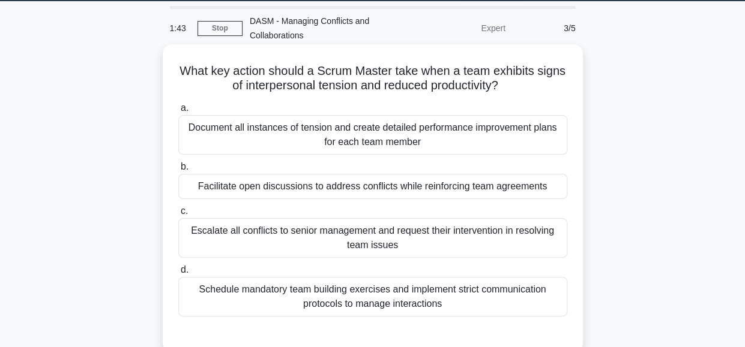
click at [446, 185] on div "Facilitate open discussions to address conflicts while reinforcing team agreeme…" at bounding box center [372, 186] width 389 height 25
click at [178, 171] on input "b. Facilitate open discussions to address conflicts while reinforcing team agre…" at bounding box center [178, 167] width 0 height 8
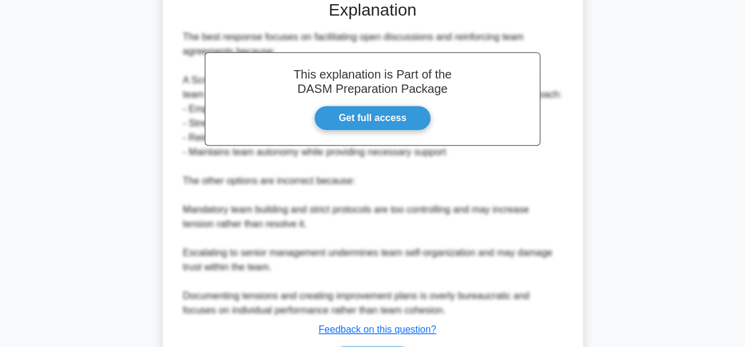
scroll to position [448, 0]
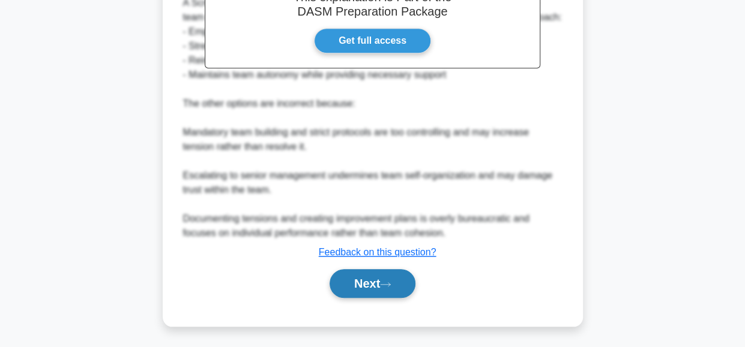
click at [371, 280] on button "Next" at bounding box center [372, 283] width 86 height 29
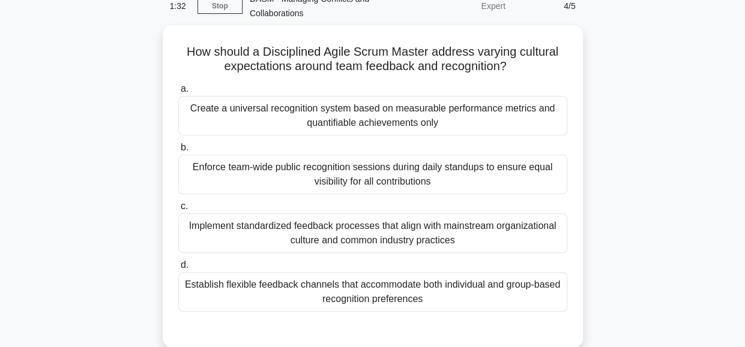
scroll to position [60, 0]
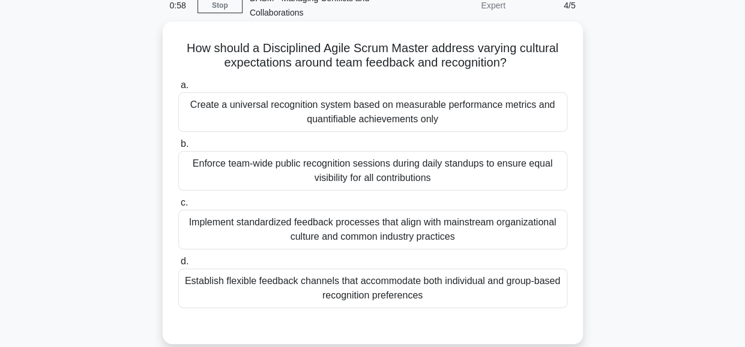
click at [474, 301] on div "Establish flexible feedback channels that accommodate both individual and group…" at bounding box center [372, 289] width 389 height 40
click at [178, 266] on input "d. Establish flexible feedback channels that accommodate both individual and gr…" at bounding box center [178, 262] width 0 height 8
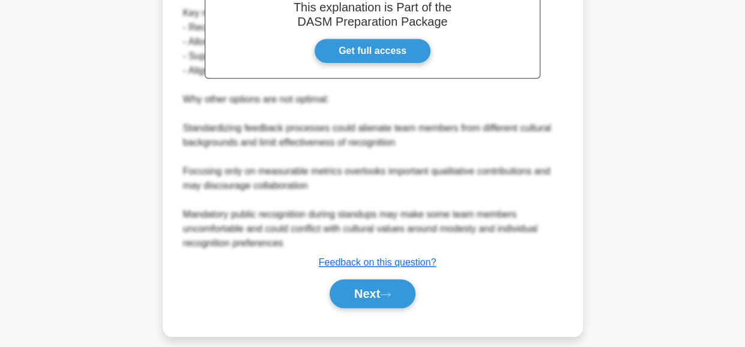
scroll to position [463, 0]
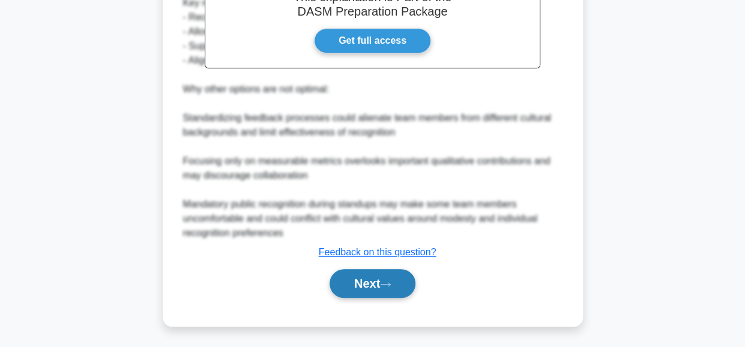
click at [374, 283] on button "Next" at bounding box center [372, 283] width 86 height 29
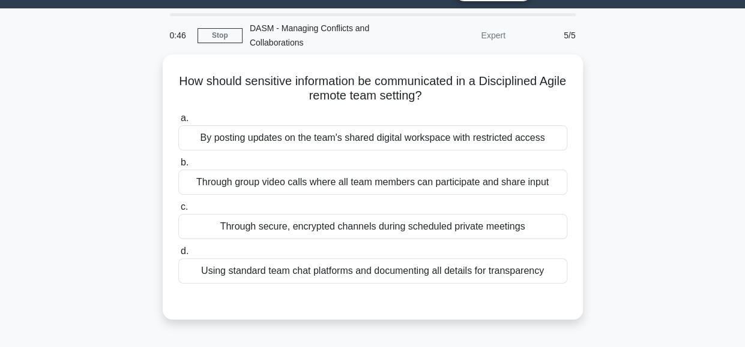
scroll to position [29, 0]
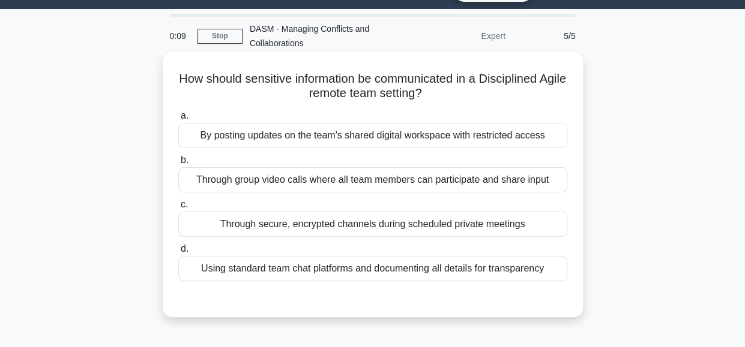
click at [502, 181] on div "Through group video calls where all team members can participate and share input" at bounding box center [372, 179] width 389 height 25
click at [178, 164] on input "b. Through group video calls where all team members can participate and share i…" at bounding box center [178, 161] width 0 height 8
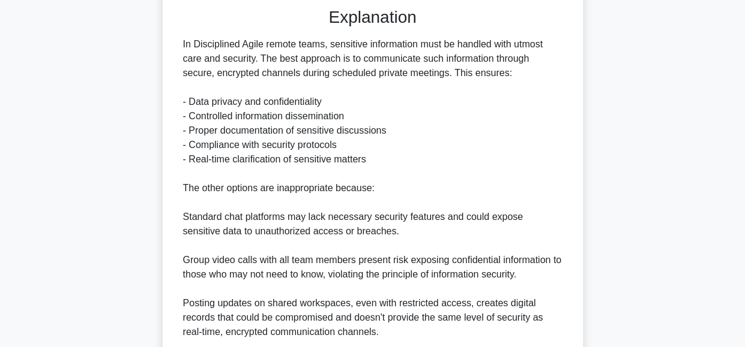
scroll to position [327, 0]
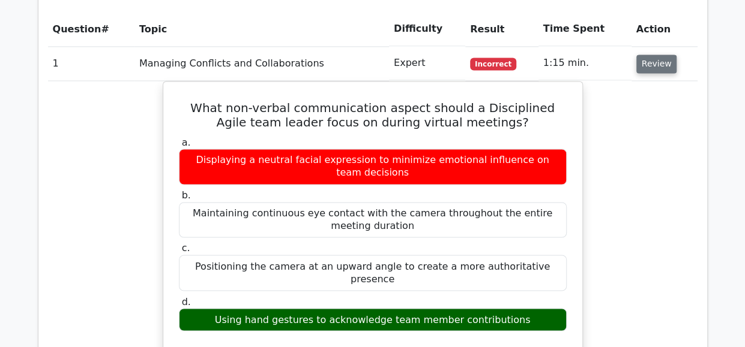
scroll to position [859, 0]
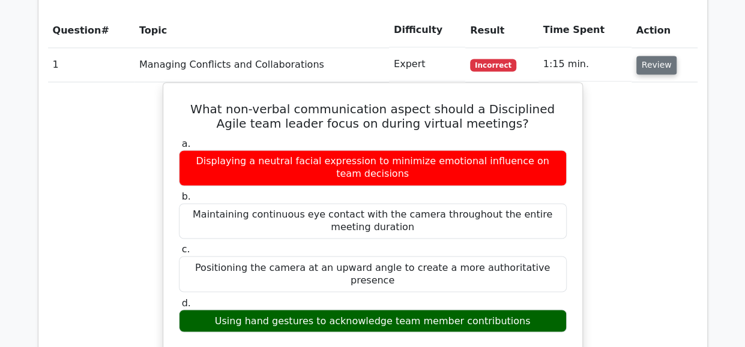
click at [653, 56] on button "Review" at bounding box center [656, 65] width 41 height 19
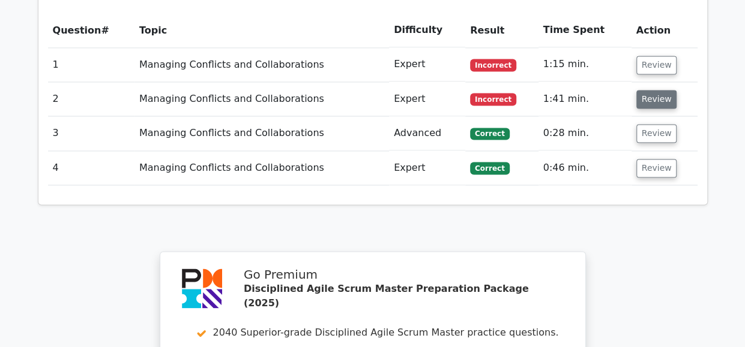
click at [652, 90] on button "Review" at bounding box center [656, 99] width 41 height 19
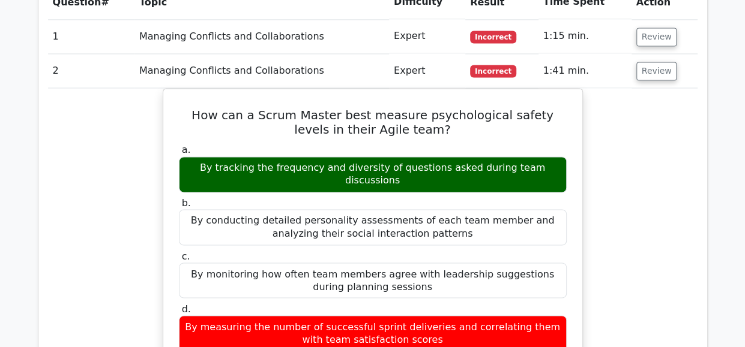
scroll to position [866, 0]
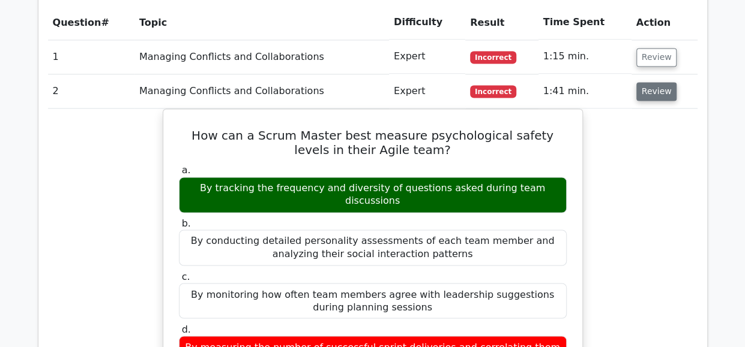
click at [644, 82] on button "Review" at bounding box center [656, 91] width 41 height 19
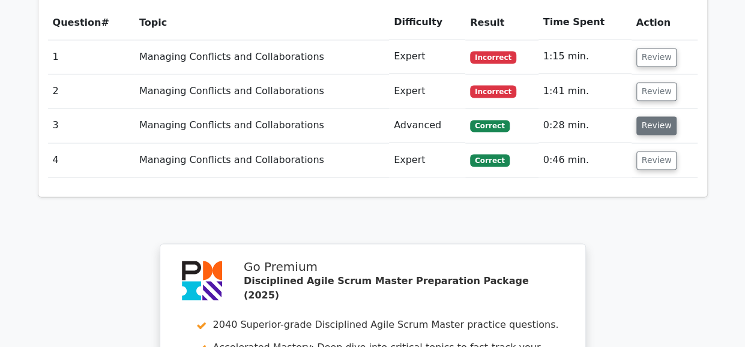
click at [648, 116] on button "Review" at bounding box center [656, 125] width 41 height 19
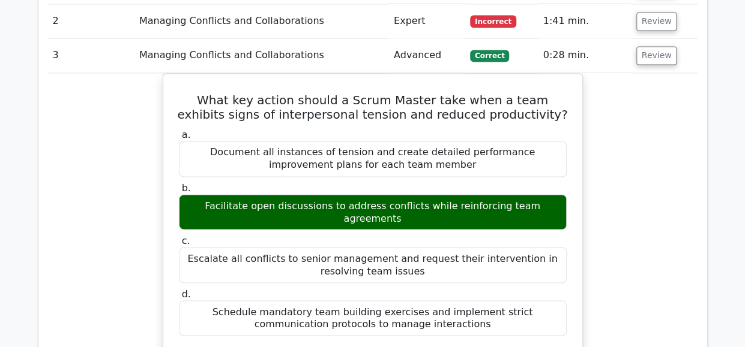
scroll to position [936, 0]
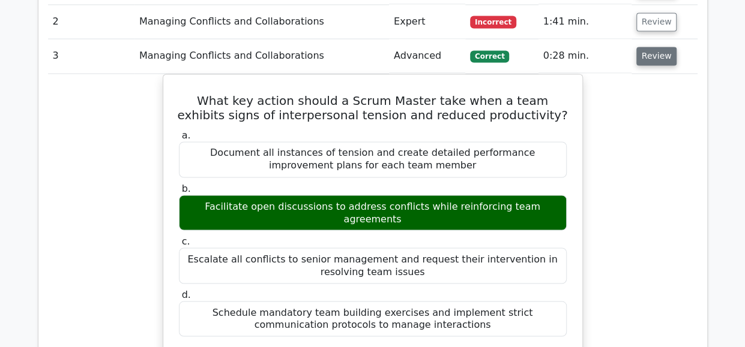
click at [653, 47] on button "Review" at bounding box center [656, 56] width 41 height 19
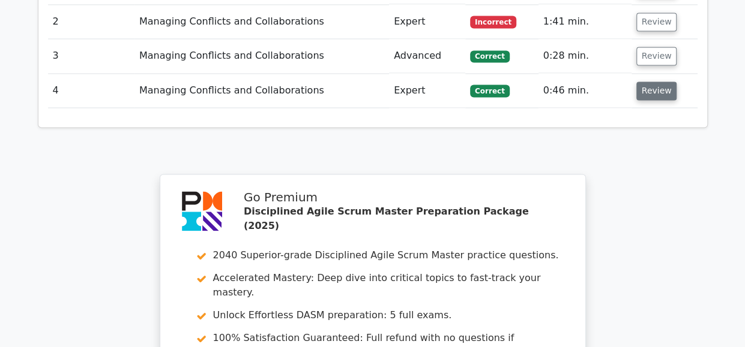
click at [653, 82] on button "Review" at bounding box center [656, 91] width 41 height 19
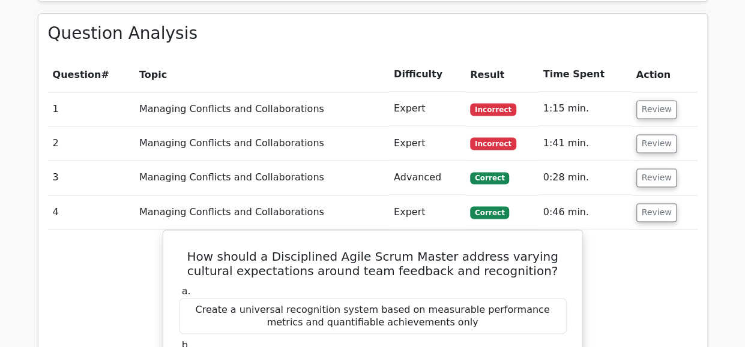
scroll to position [790, 0]
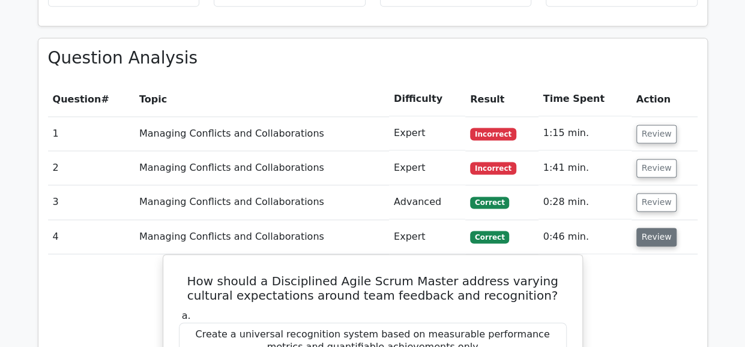
click at [647, 228] on button "Review" at bounding box center [656, 237] width 41 height 19
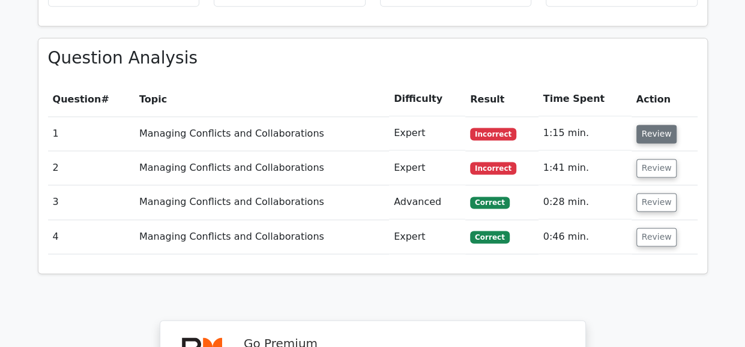
click at [652, 125] on button "Review" at bounding box center [656, 134] width 41 height 19
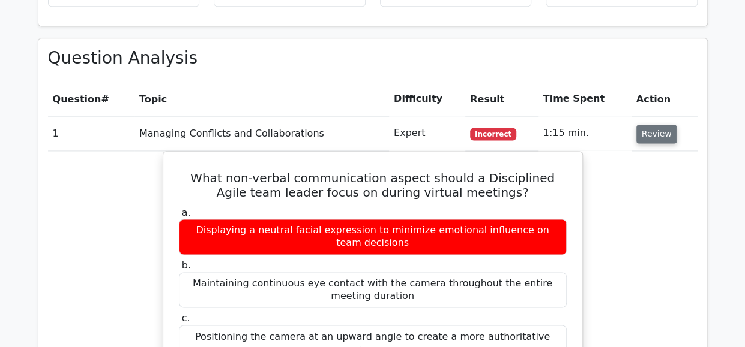
click at [652, 125] on button "Review" at bounding box center [656, 134] width 41 height 19
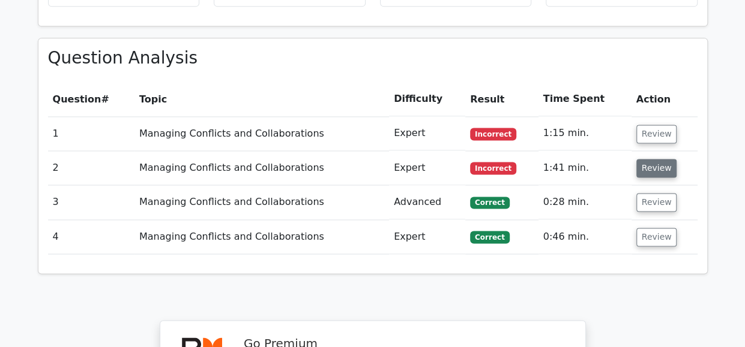
click at [646, 159] on button "Review" at bounding box center [656, 168] width 41 height 19
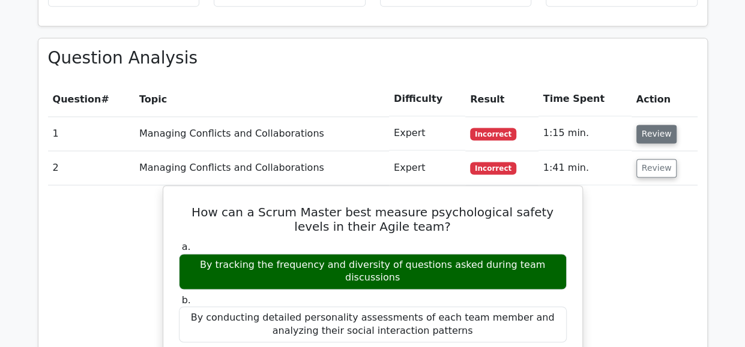
click at [657, 125] on button "Review" at bounding box center [656, 134] width 41 height 19
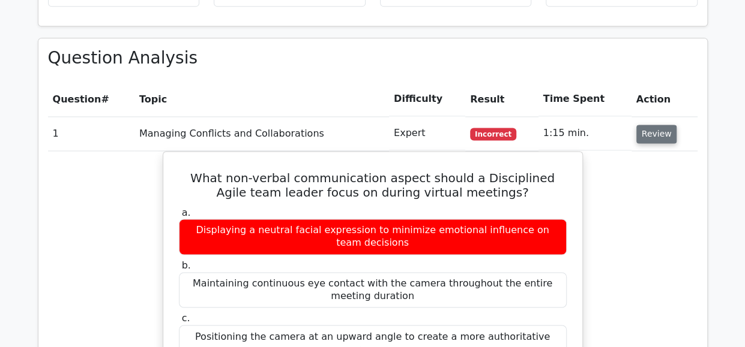
click at [657, 125] on button "Review" at bounding box center [656, 134] width 41 height 19
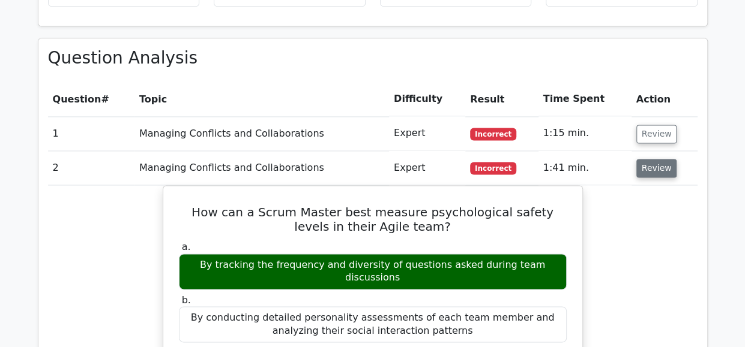
click at [648, 159] on button "Review" at bounding box center [656, 168] width 41 height 19
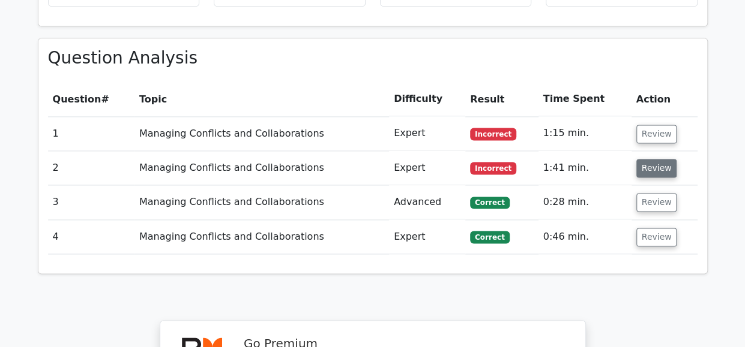
click at [648, 159] on button "Review" at bounding box center [656, 168] width 41 height 19
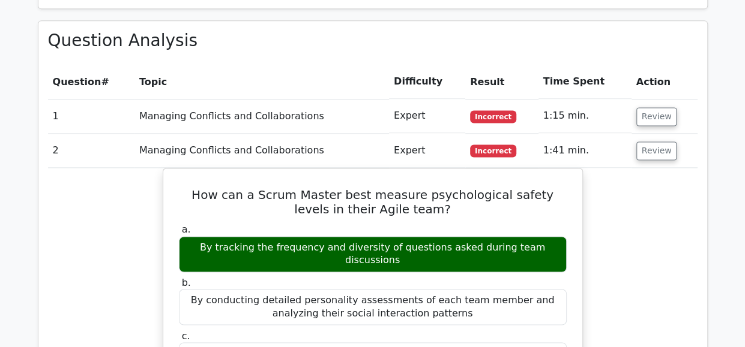
scroll to position [805, 0]
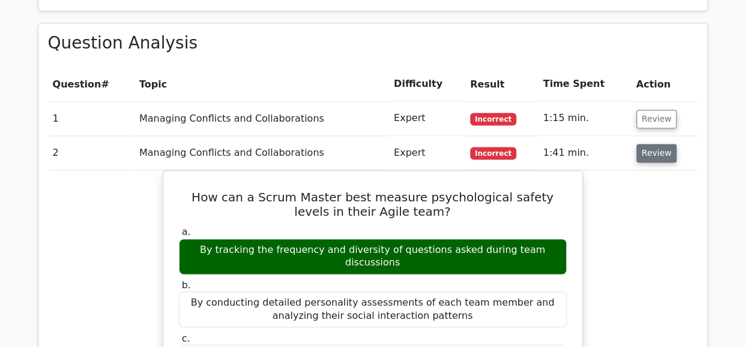
click at [650, 144] on button "Review" at bounding box center [656, 153] width 41 height 19
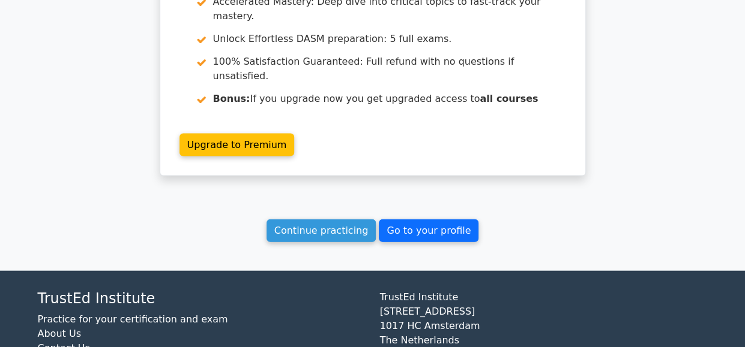
scroll to position [1214, 0]
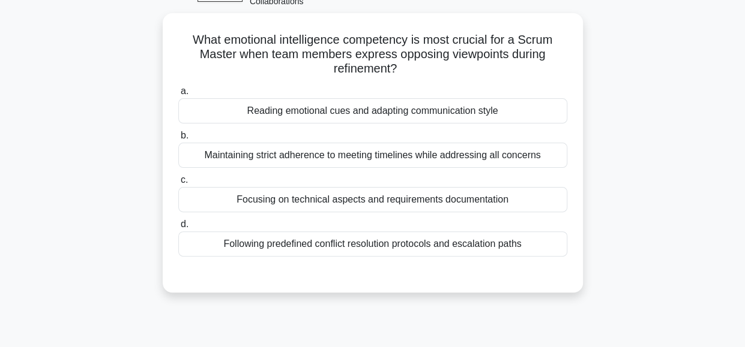
scroll to position [74, 0]
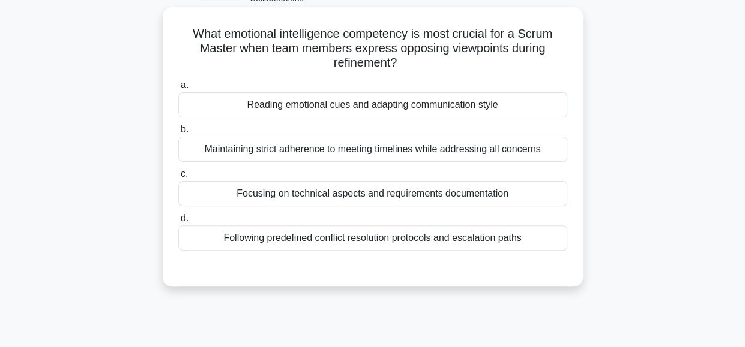
click at [410, 193] on div "Focusing on technical aspects and requirements documentation" at bounding box center [372, 193] width 389 height 25
click at [178, 178] on input "c. Focusing on technical aspects and requirements documentation" at bounding box center [178, 174] width 0 height 8
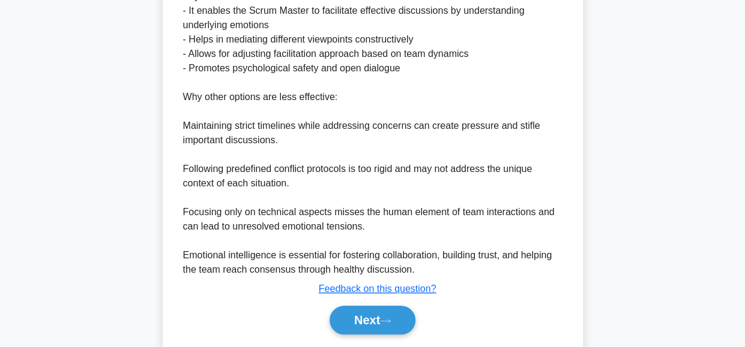
scroll to position [464, 0]
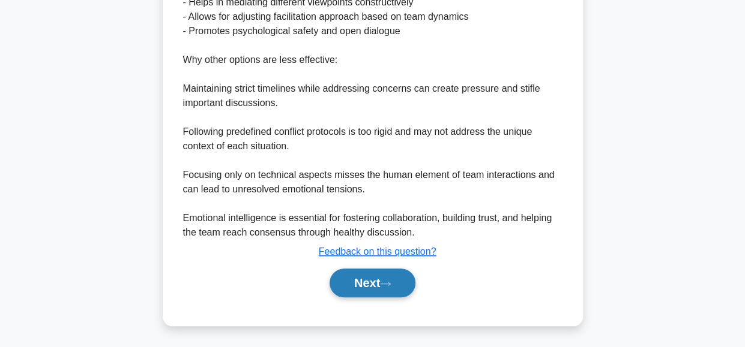
click at [369, 278] on button "Next" at bounding box center [372, 283] width 86 height 29
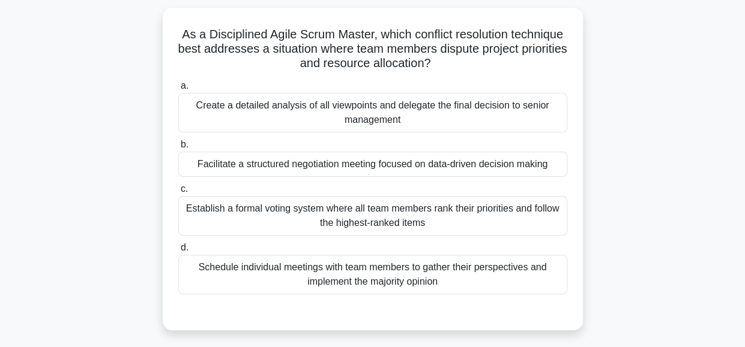
scroll to position [72, 0]
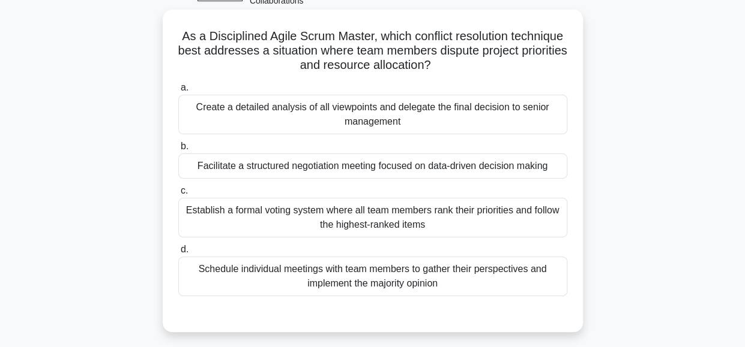
click at [446, 163] on div "Facilitate a structured negotiation meeting focused on data-driven decision mak…" at bounding box center [372, 166] width 389 height 25
click at [178, 151] on input "b. Facilitate a structured negotiation meeting focused on data-driven decision …" at bounding box center [178, 147] width 0 height 8
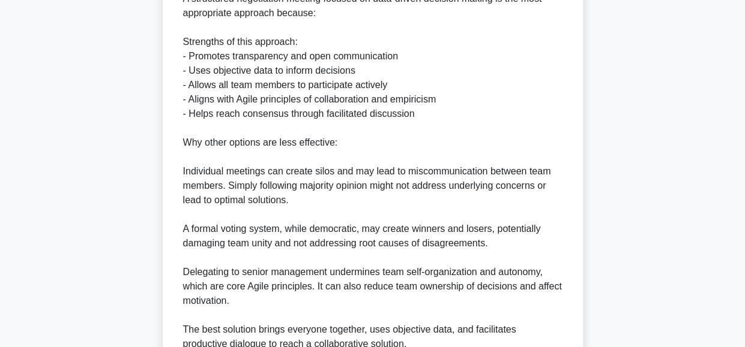
scroll to position [535, 0]
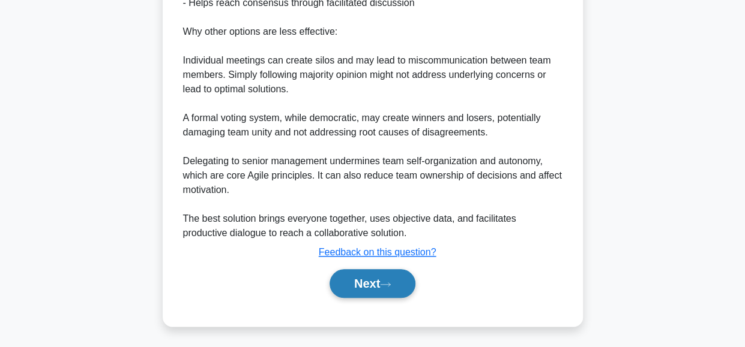
click at [365, 283] on button "Next" at bounding box center [372, 283] width 86 height 29
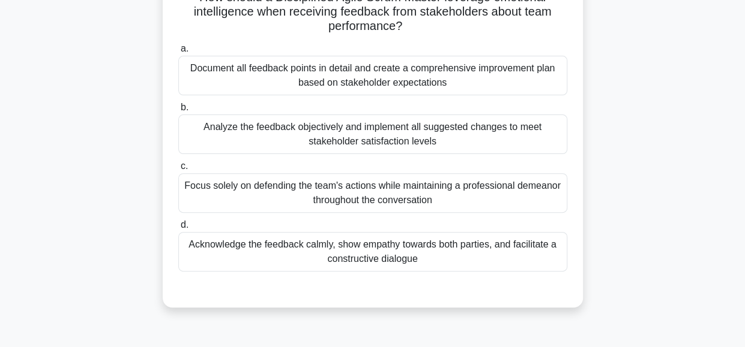
scroll to position [115, 0]
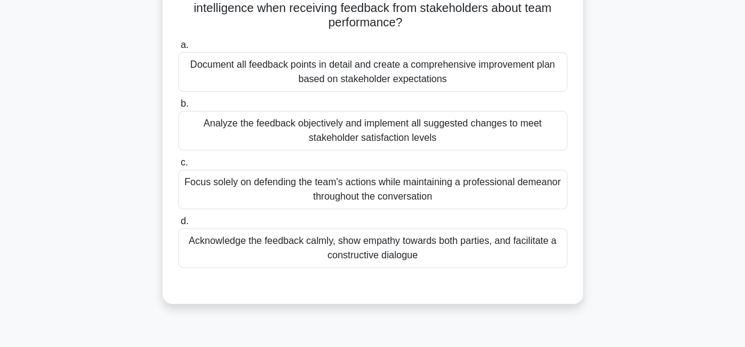
click at [506, 128] on div "Analyze the feedback objectively and implement all suggested changes to meet st…" at bounding box center [372, 131] width 389 height 40
click at [178, 108] on input "b. Analyze the feedback objectively and implement all suggested changes to meet…" at bounding box center [178, 104] width 0 height 8
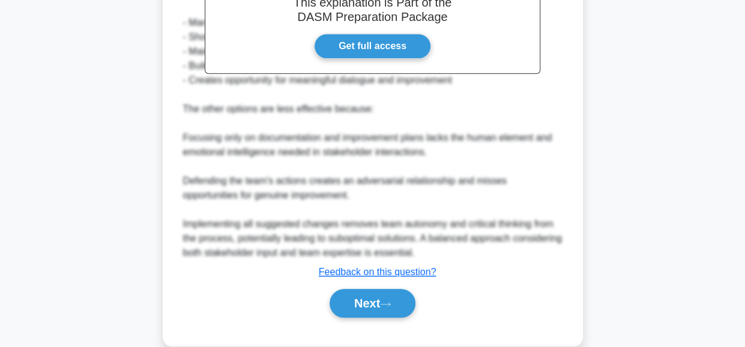
scroll to position [493, 0]
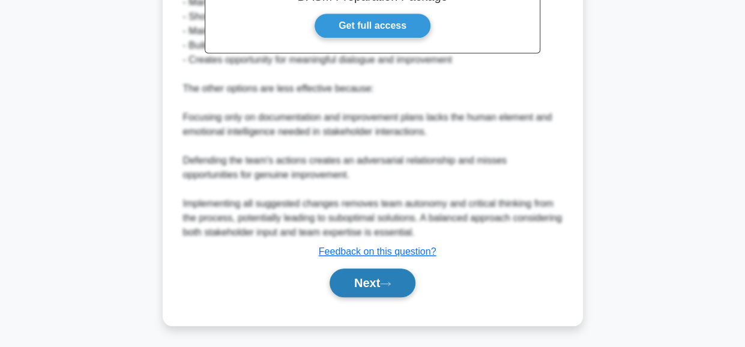
click at [380, 279] on button "Next" at bounding box center [372, 283] width 86 height 29
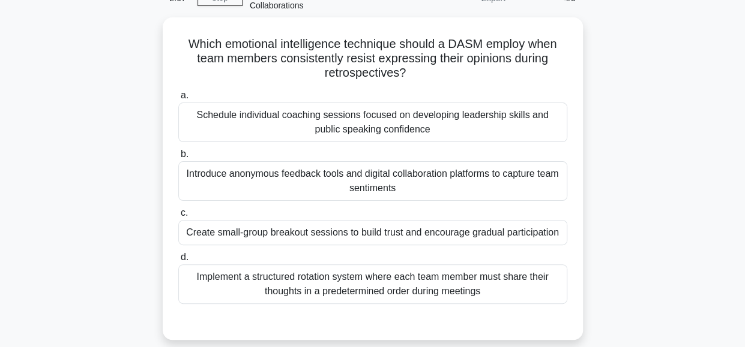
scroll to position [68, 0]
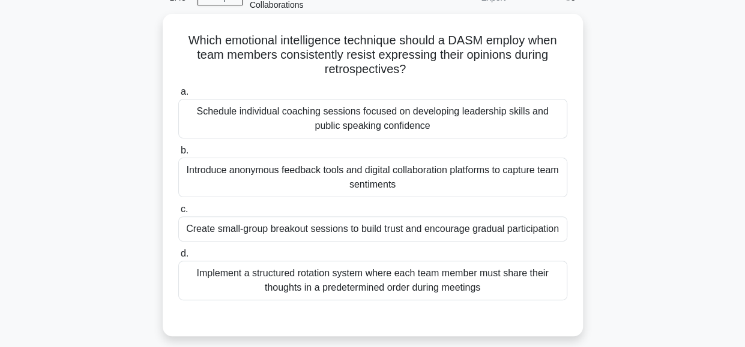
click at [488, 178] on div "Introduce anonymous feedback tools and digital collaboration platforms to captu…" at bounding box center [372, 178] width 389 height 40
click at [178, 155] on input "b. Introduce anonymous feedback tools and digital collaboration platforms to ca…" at bounding box center [178, 151] width 0 height 8
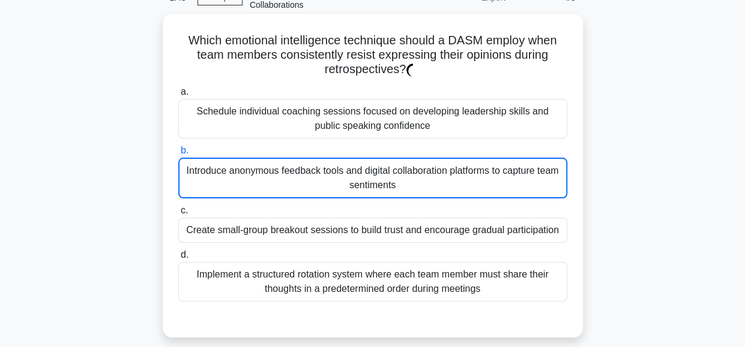
click at [488, 178] on div "Introduce anonymous feedback tools and digital collaboration platforms to captu…" at bounding box center [372, 178] width 389 height 41
click at [178, 155] on input "b. Introduce anonymous feedback tools and digital collaboration platforms to ca…" at bounding box center [178, 151] width 0 height 8
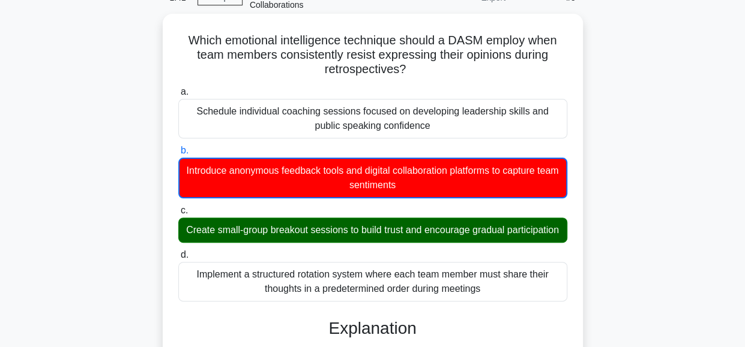
click at [518, 182] on div "Introduce anonymous feedback tools and digital collaboration platforms to captu…" at bounding box center [372, 178] width 389 height 41
click at [178, 155] on input "b. Introduce anonymous feedback tools and digital collaboration platforms to ca…" at bounding box center [178, 151] width 0 height 8
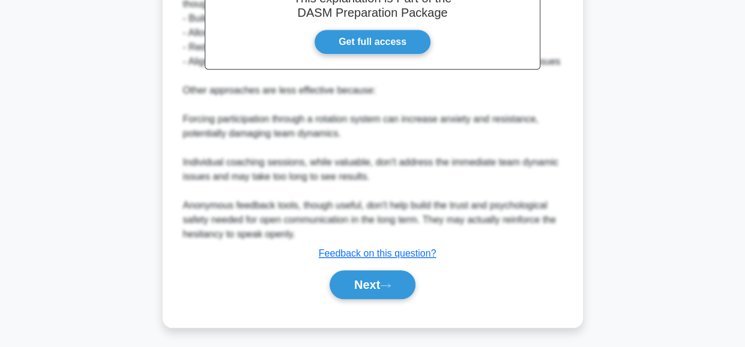
scroll to position [474, 0]
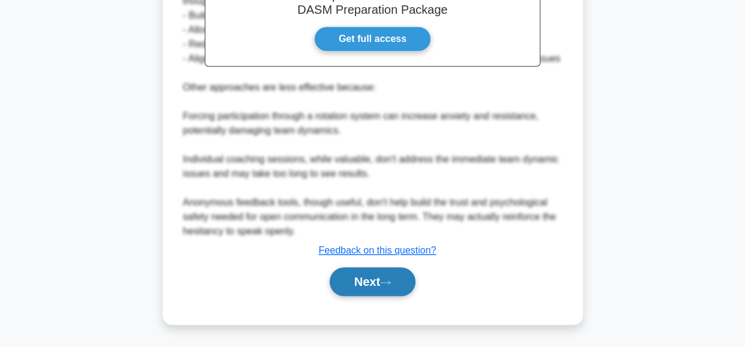
click at [382, 296] on button "Next" at bounding box center [372, 282] width 86 height 29
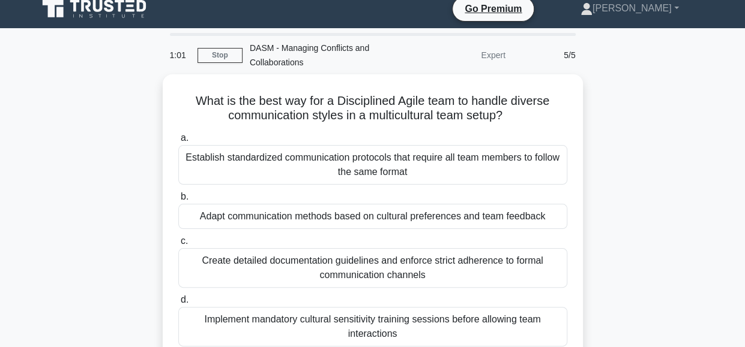
scroll to position [10, 0]
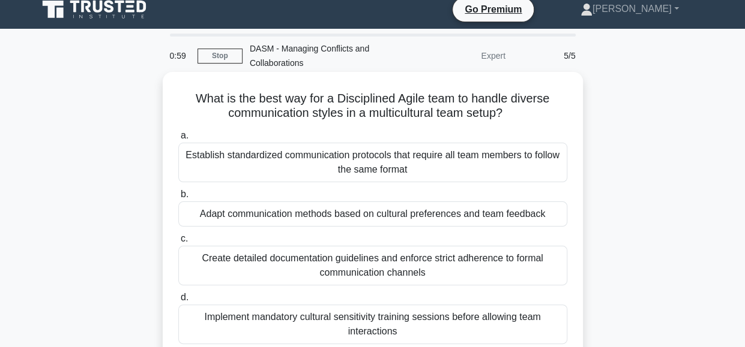
click at [506, 211] on div "Adapt communication methods based on cultural preferences and team feedback" at bounding box center [372, 214] width 389 height 25
click at [178, 199] on input "b. Adapt communication methods based on cultural preferences and team feedback" at bounding box center [178, 195] width 0 height 8
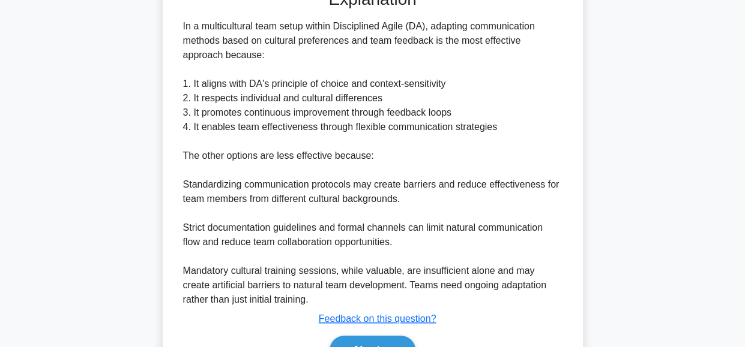
scroll to position [384, 0]
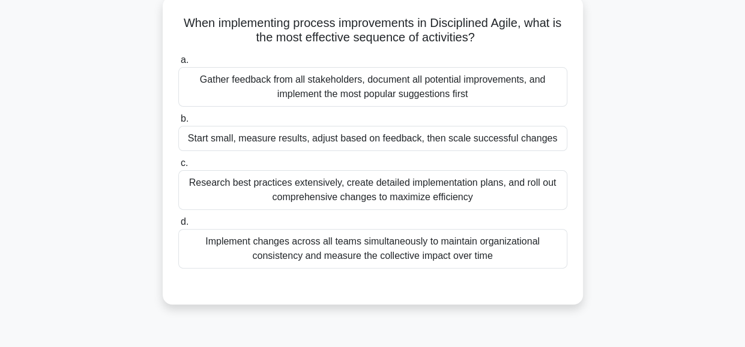
scroll to position [74, 0]
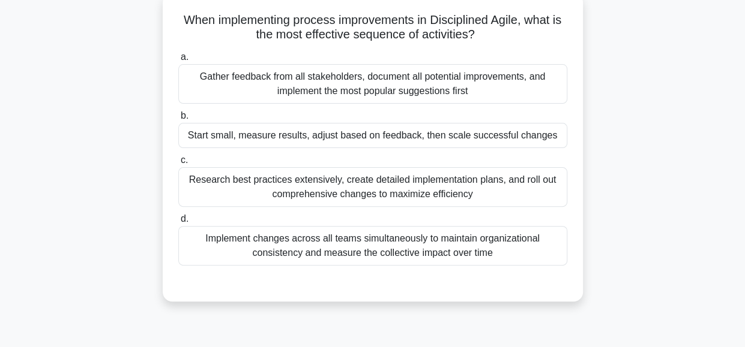
click at [437, 129] on div "Start small, measure results, adjust based on feedback, then scale successful c…" at bounding box center [372, 135] width 389 height 25
click at [178, 120] on input "b. Start small, measure results, adjust based on feedback, then scale successfu…" at bounding box center [178, 116] width 0 height 8
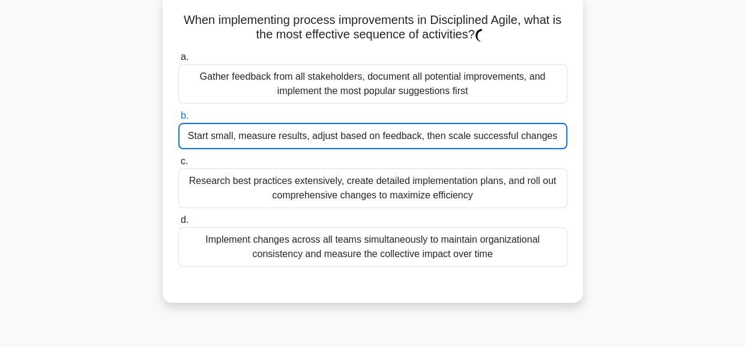
click at [437, 129] on div "Start small, measure results, adjust based on feedback, then scale successful c…" at bounding box center [372, 136] width 389 height 26
click at [178, 120] on input "b. Start small, measure results, adjust based on feedback, then scale successfu…" at bounding box center [178, 116] width 0 height 8
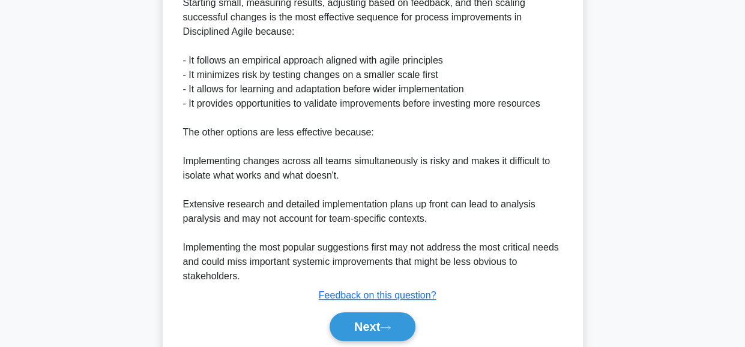
scroll to position [395, 0]
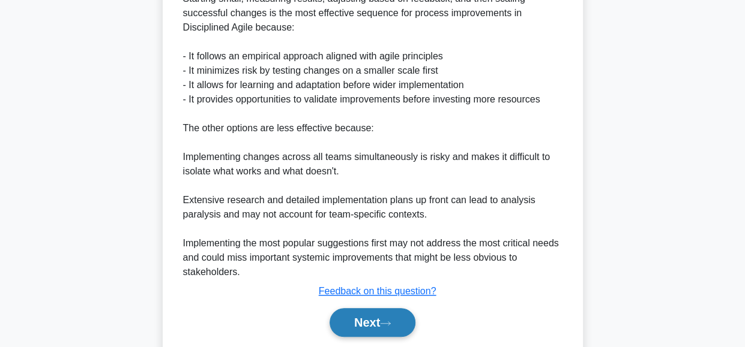
click at [360, 328] on button "Next" at bounding box center [372, 322] width 86 height 29
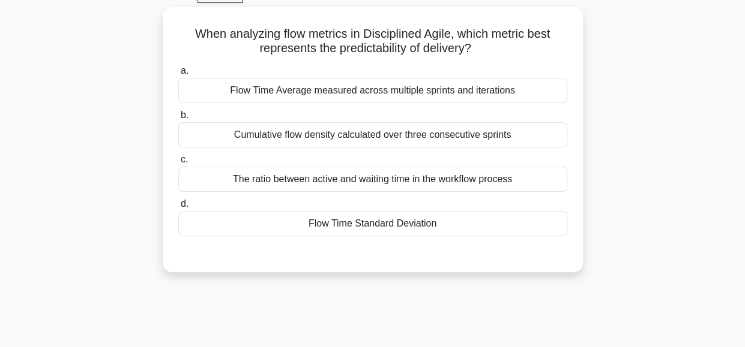
scroll to position [64, 0]
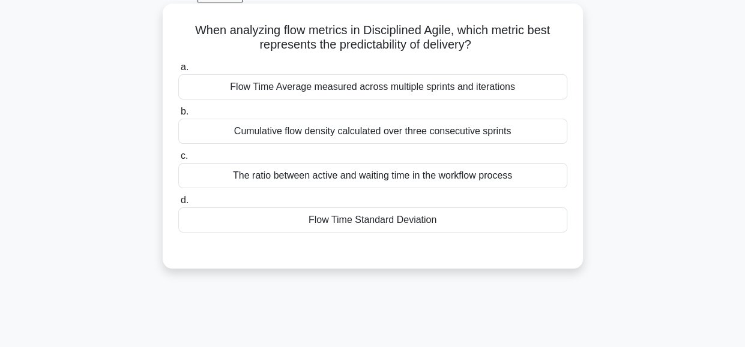
click at [313, 89] on div "Flow Time Average measured across multiple sprints and iterations" at bounding box center [372, 86] width 389 height 25
click at [178, 71] on input "a. Flow Time Average measured across multiple sprints and iterations" at bounding box center [178, 68] width 0 height 8
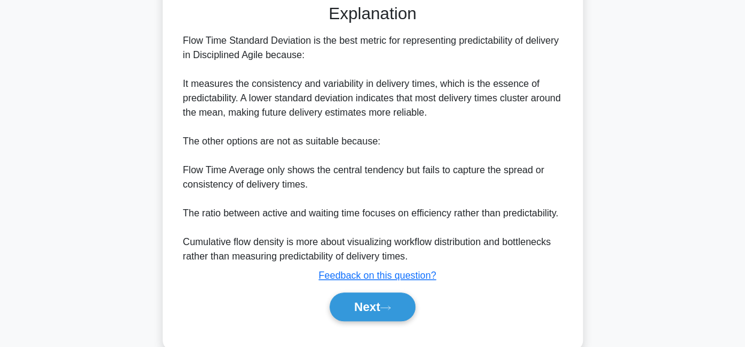
scroll to position [318, 0]
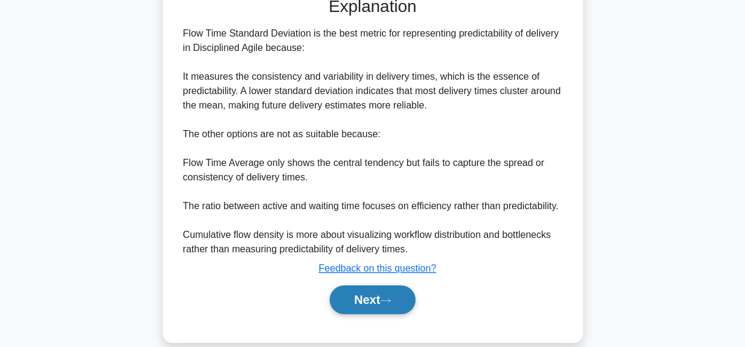
click at [371, 295] on button "Next" at bounding box center [372, 300] width 86 height 29
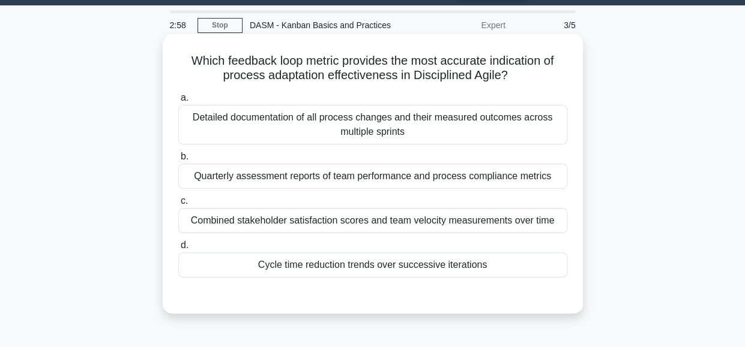
scroll to position [34, 0]
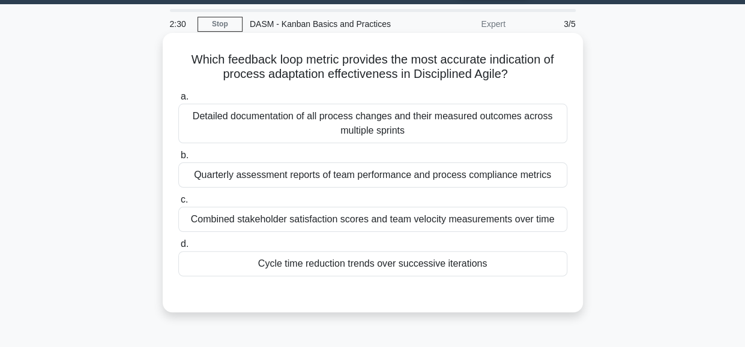
drag, startPoint x: 439, startPoint y: 263, endPoint x: 407, endPoint y: 263, distance: 32.4
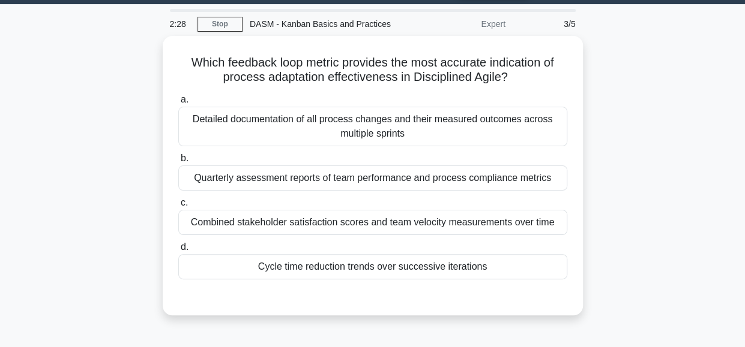
drag, startPoint x: 407, startPoint y: 263, endPoint x: 596, endPoint y: 268, distance: 189.6
drag, startPoint x: 596, startPoint y: 268, endPoint x: 624, endPoint y: 282, distance: 31.1
click at [624, 282] on div "Which feedback loop metric provides the most accurate indication of process ada…" at bounding box center [373, 183] width 684 height 294
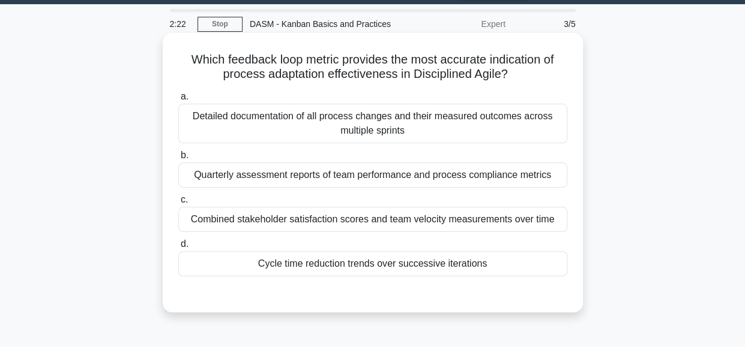
click at [348, 263] on div "Cycle time reduction trends over successive iterations" at bounding box center [372, 263] width 389 height 25
click at [178, 248] on input "d. Cycle time reduction trends over successive iterations" at bounding box center [178, 245] width 0 height 8
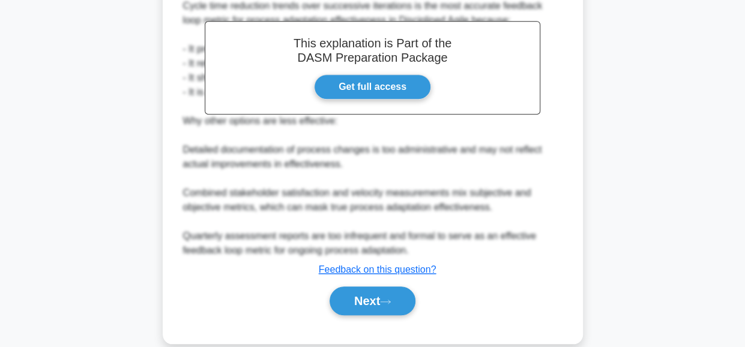
scroll to position [376, 0]
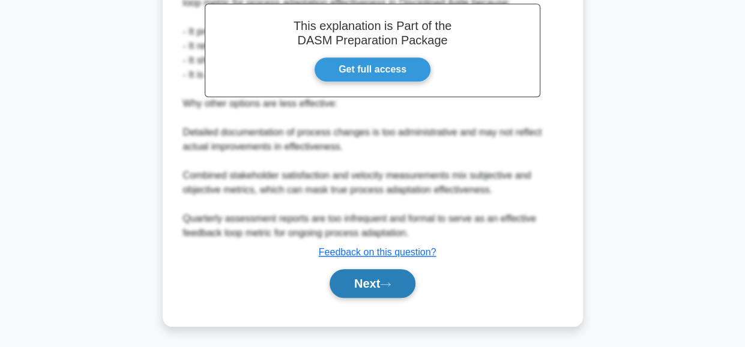
click at [363, 281] on button "Next" at bounding box center [372, 283] width 86 height 29
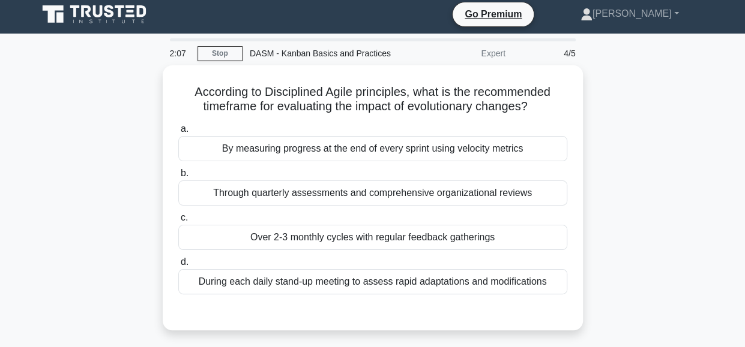
scroll to position [3, 0]
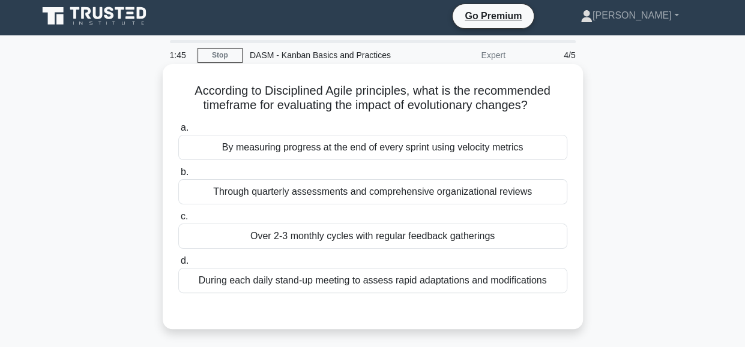
click at [502, 236] on div "Over 2-3 monthly cycles with regular feedback gatherings" at bounding box center [372, 236] width 389 height 25
click at [178, 221] on input "c. Over 2-3 monthly cycles with regular feedback gatherings" at bounding box center [178, 217] width 0 height 8
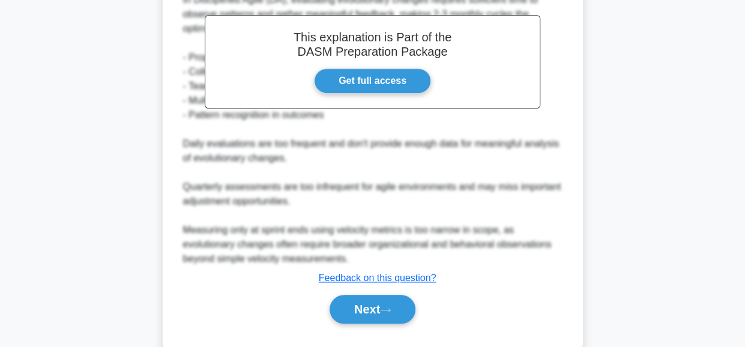
scroll to position [351, 0]
click at [367, 301] on button "Next" at bounding box center [372, 309] width 86 height 29
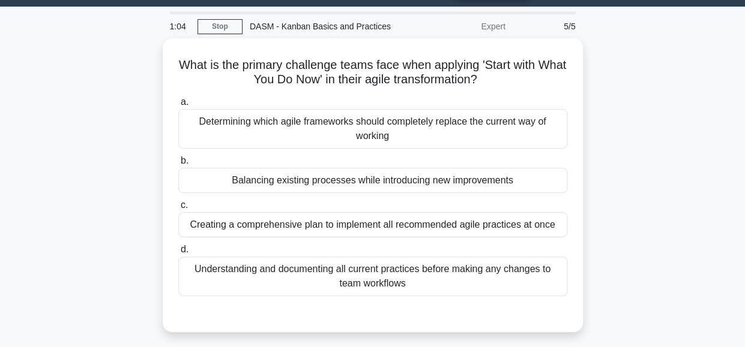
scroll to position [29, 0]
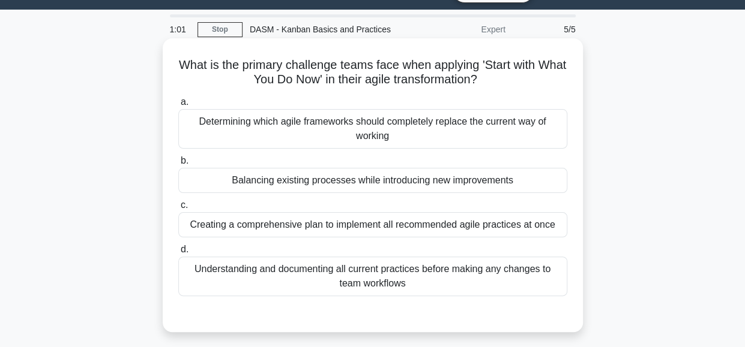
click at [373, 274] on div "Understanding and documenting all current practices before making any changes t…" at bounding box center [372, 277] width 389 height 40
click at [178, 254] on input "d. Understanding and documenting all current practices before making any change…" at bounding box center [178, 250] width 0 height 8
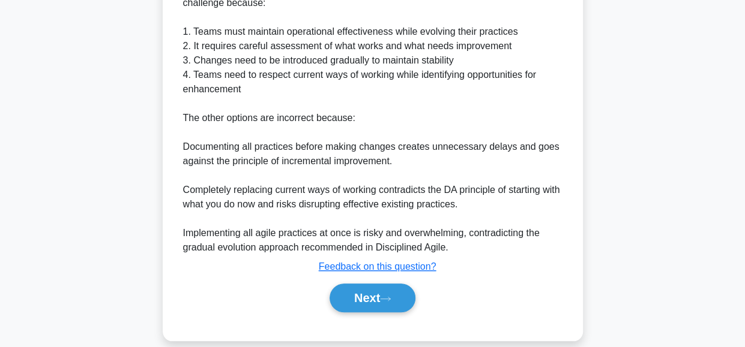
scroll to position [407, 0]
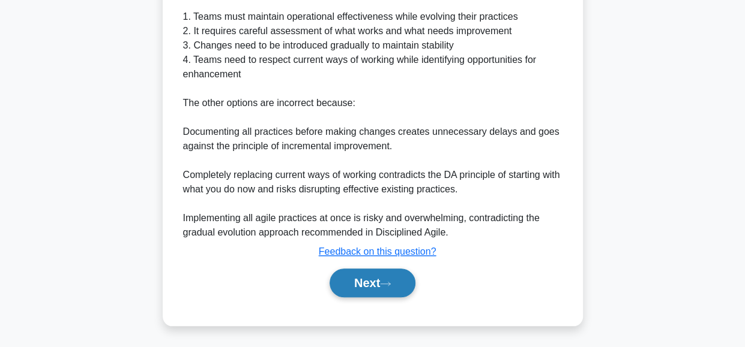
click at [362, 287] on button "Next" at bounding box center [372, 283] width 86 height 29
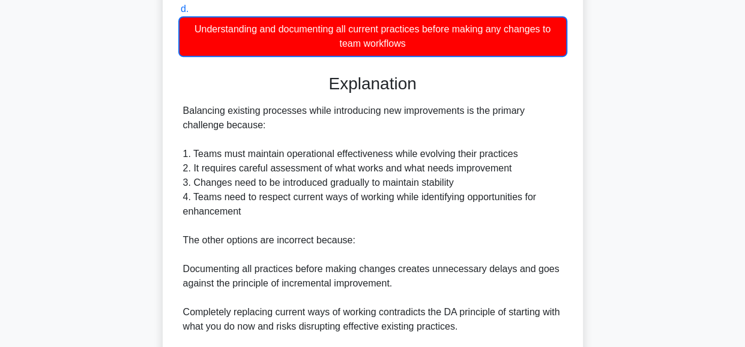
scroll to position [271, 0]
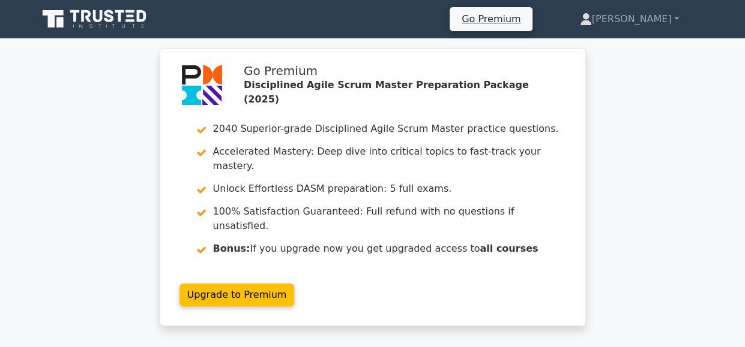
click at [639, 295] on div "Go Premium Disciplined Agile Scrum Master Preparation Package (2025) 2040 Super…" at bounding box center [372, 194] width 745 height 293
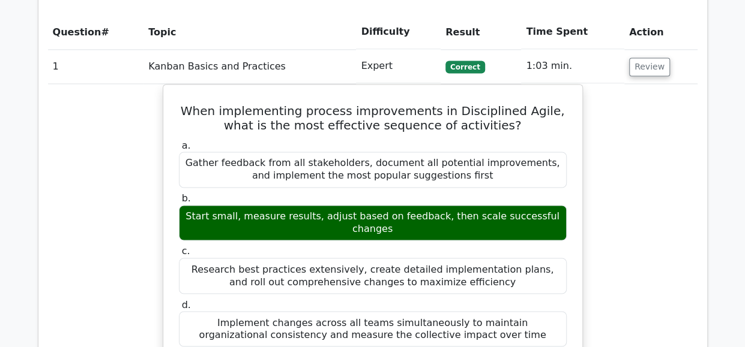
scroll to position [862, 0]
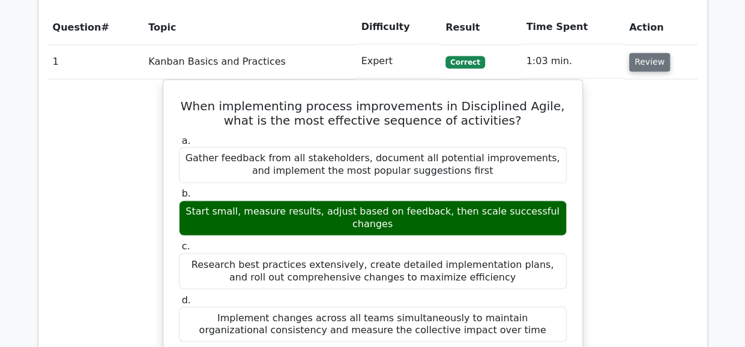
click at [640, 53] on button "Review" at bounding box center [649, 62] width 41 height 19
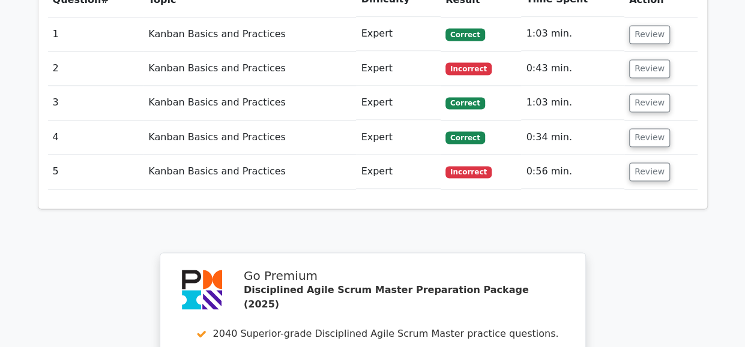
scroll to position [892, 0]
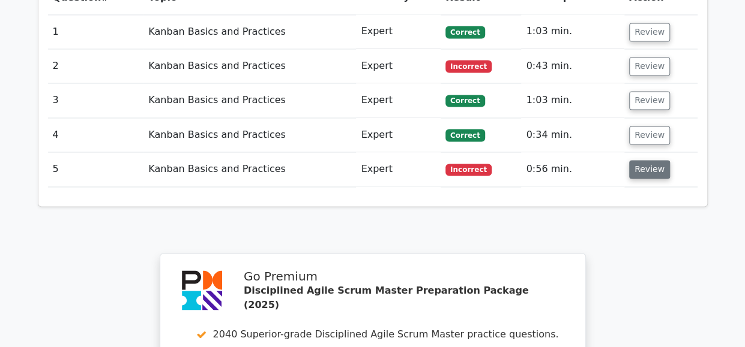
click at [645, 160] on button "Review" at bounding box center [649, 169] width 41 height 19
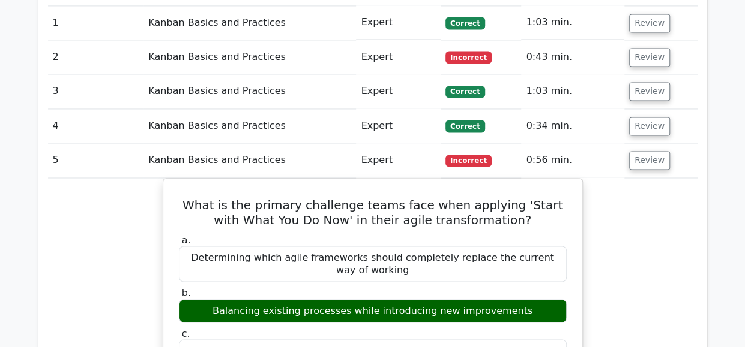
scroll to position [904, 0]
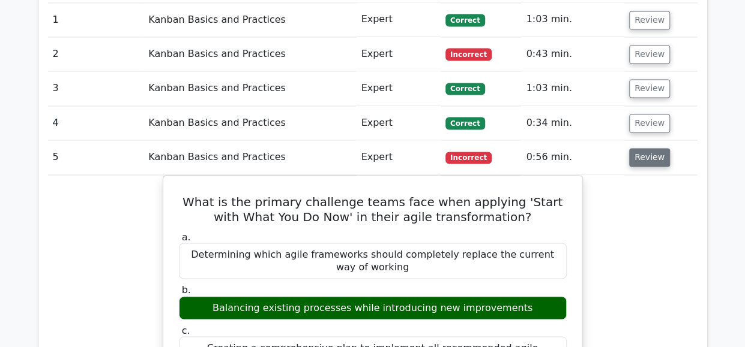
click at [639, 148] on button "Review" at bounding box center [649, 157] width 41 height 19
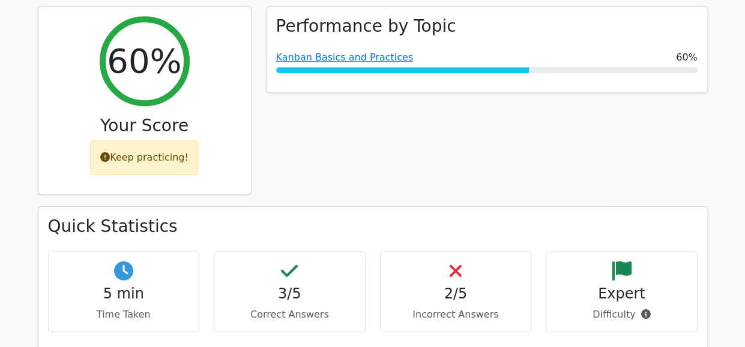
scroll to position [458, 0]
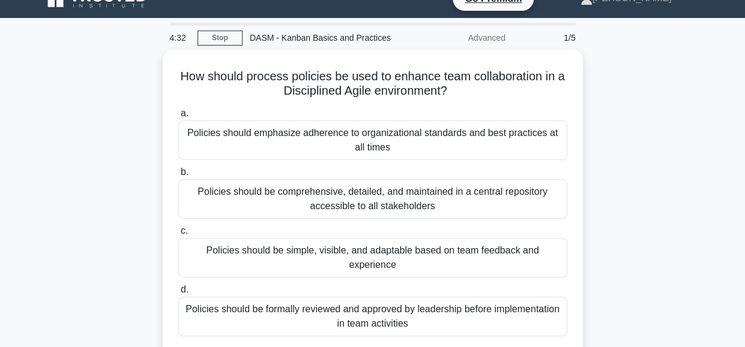
scroll to position [20, 0]
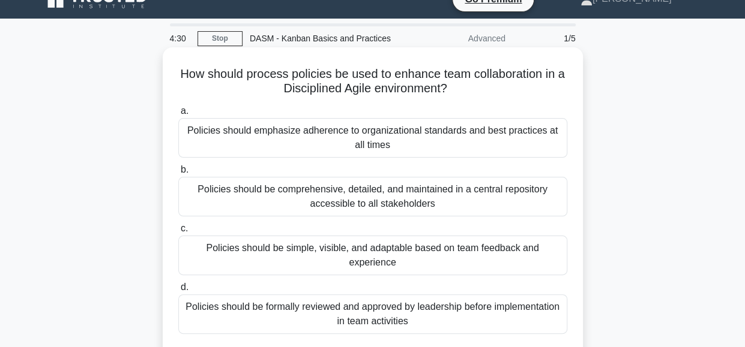
click at [510, 251] on div "Policies should be simple, visible, and adaptable based on team feedback and ex…" at bounding box center [372, 256] width 389 height 40
click at [178, 233] on input "c. Policies should be simple, visible, and adaptable based on team feedback and…" at bounding box center [178, 229] width 0 height 8
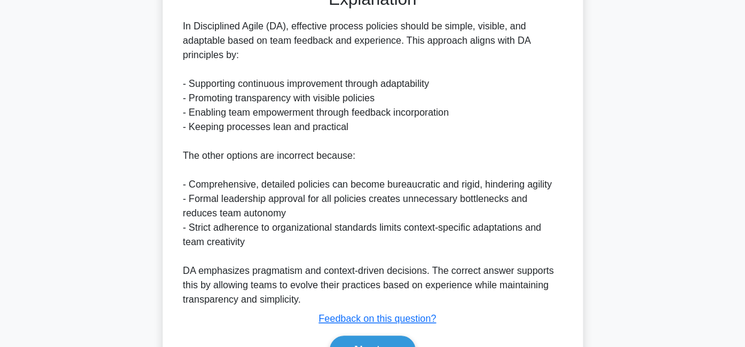
scroll to position [448, 0]
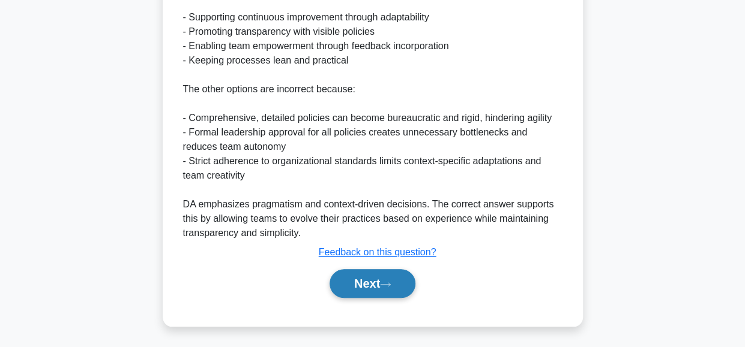
click at [357, 282] on button "Next" at bounding box center [372, 283] width 86 height 29
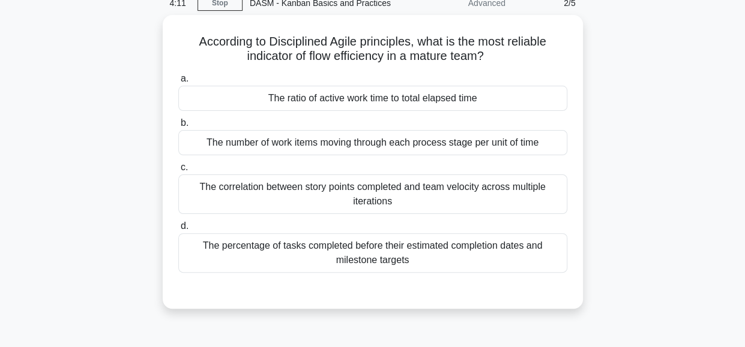
scroll to position [56, 0]
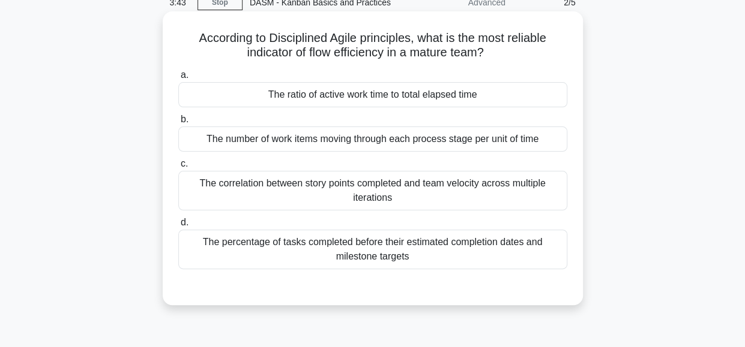
click at [413, 257] on div "The percentage of tasks completed before their estimated completion dates and m…" at bounding box center [372, 250] width 389 height 40
click at [178, 227] on input "d. The percentage of tasks completed before their estimated completion dates an…" at bounding box center [178, 223] width 0 height 8
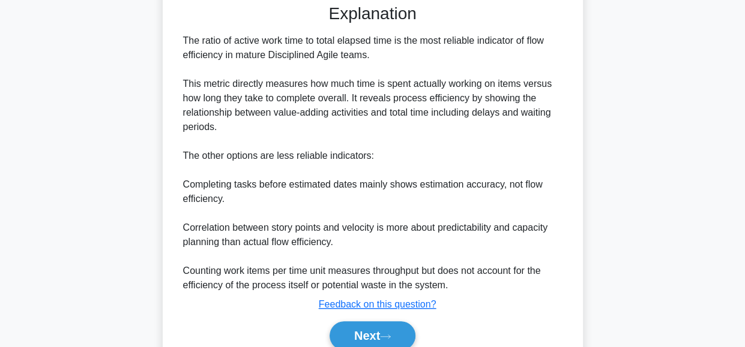
scroll to position [343, 0]
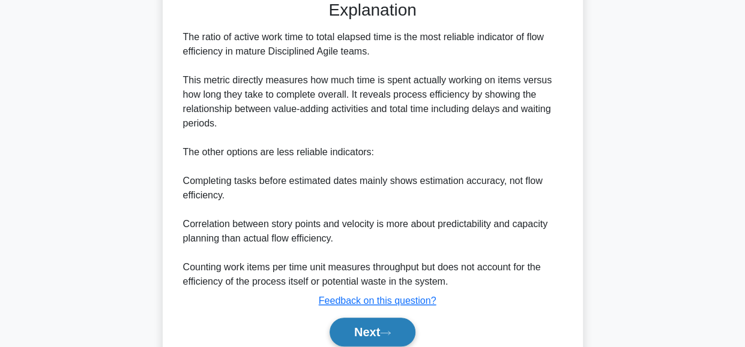
click at [364, 335] on button "Next" at bounding box center [372, 332] width 86 height 29
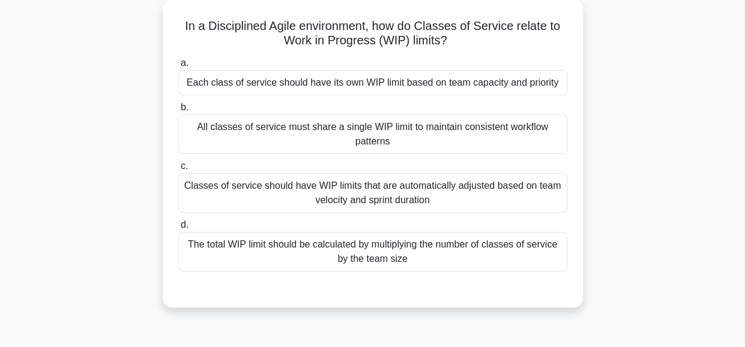
scroll to position [55, 0]
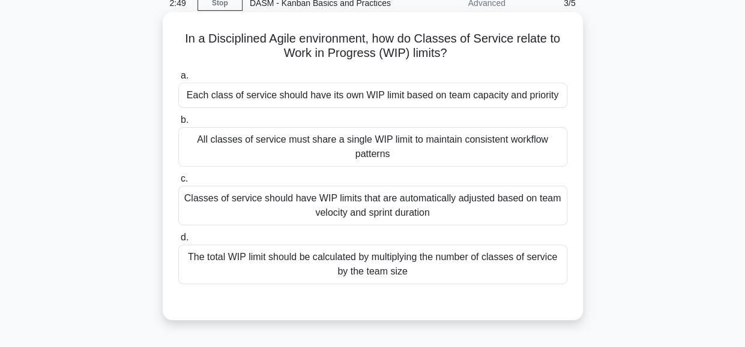
click at [481, 98] on div "Each class of service should have its own WIP limit based on team capacity and …" at bounding box center [372, 95] width 389 height 25
click at [178, 80] on input "a. Each class of service should have its own WIP limit based on team capacity a…" at bounding box center [178, 76] width 0 height 8
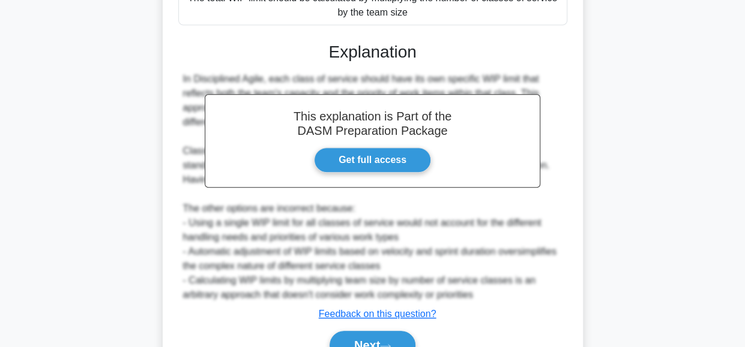
scroll to position [376, 0]
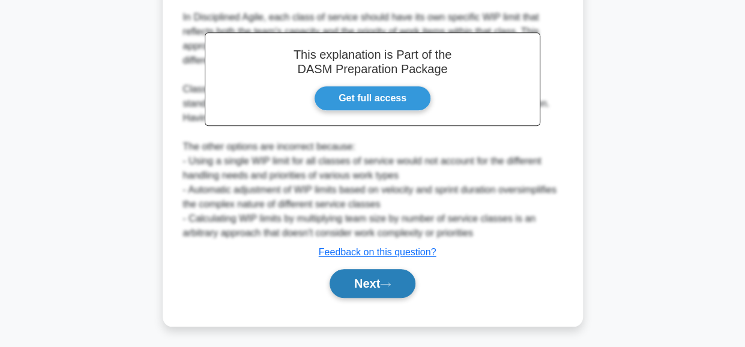
click at [366, 277] on button "Next" at bounding box center [372, 283] width 86 height 29
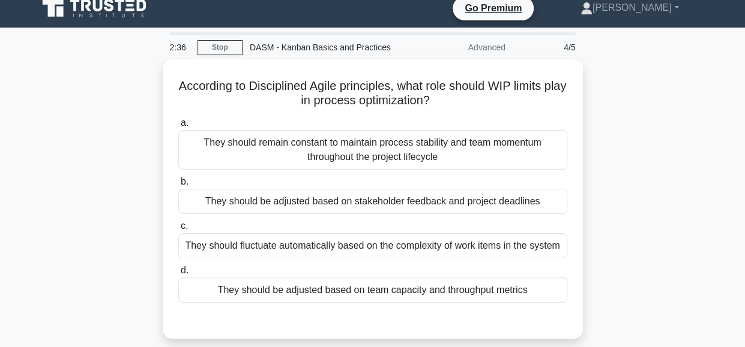
scroll to position [0, 0]
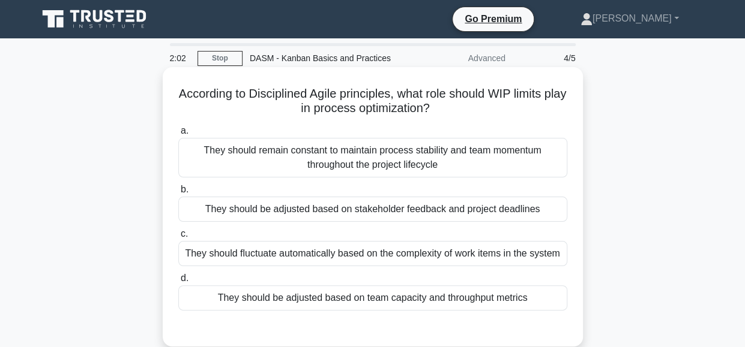
click at [538, 297] on div "They should be adjusted based on team capacity and throughput metrics" at bounding box center [372, 298] width 389 height 25
click at [178, 283] on input "d. They should be adjusted based on team capacity and throughput metrics" at bounding box center [178, 279] width 0 height 8
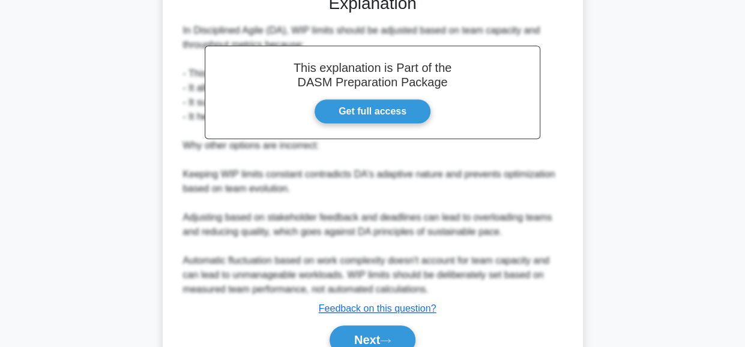
scroll to position [391, 0]
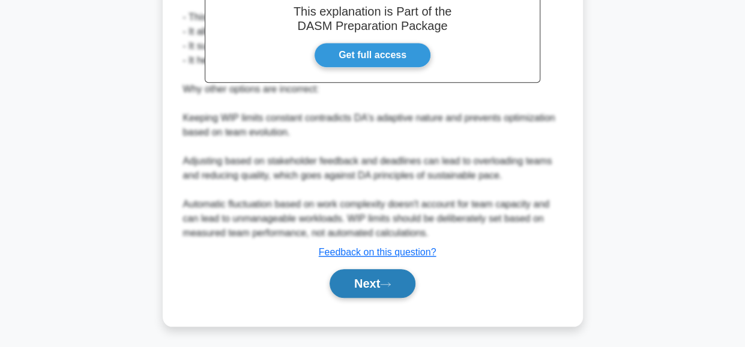
click at [368, 282] on button "Next" at bounding box center [372, 283] width 86 height 29
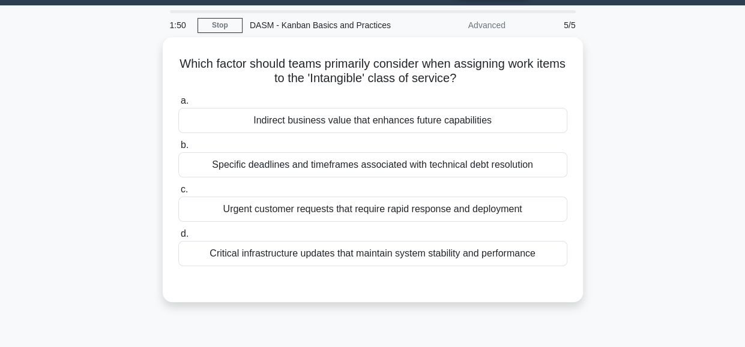
scroll to position [0, 0]
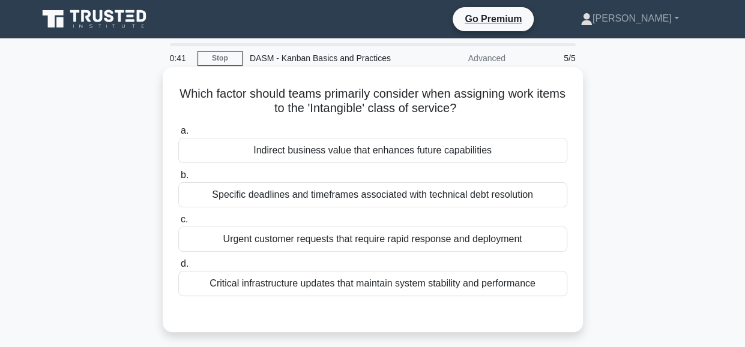
click at [514, 151] on div "Indirect business value that enhances future capabilities" at bounding box center [372, 150] width 389 height 25
click at [178, 135] on input "a. Indirect business value that enhances future capabilities" at bounding box center [178, 131] width 0 height 8
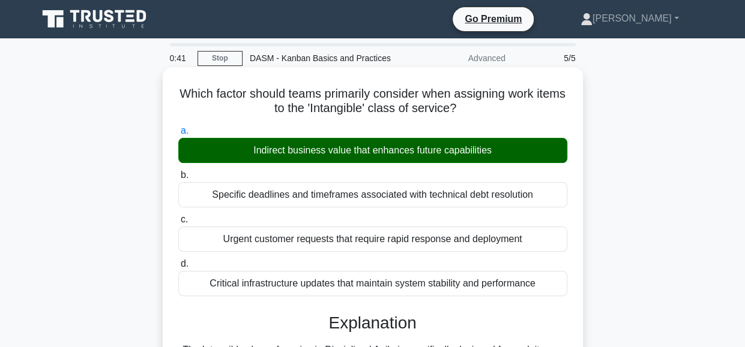
click at [514, 151] on div "Indirect business value that enhances future capabilities" at bounding box center [372, 150] width 389 height 25
click at [178, 135] on input "a. Indirect business value that enhances future capabilities" at bounding box center [178, 131] width 0 height 8
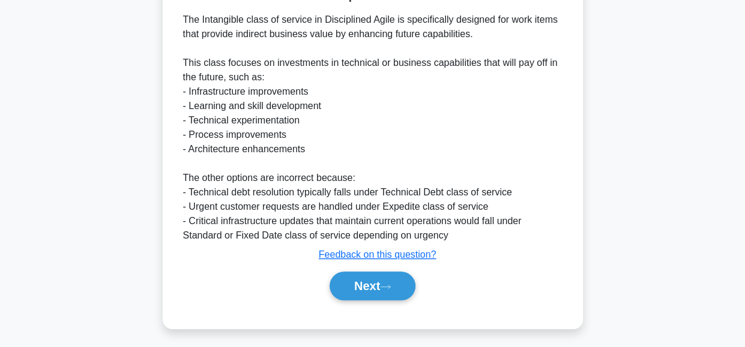
scroll to position [333, 0]
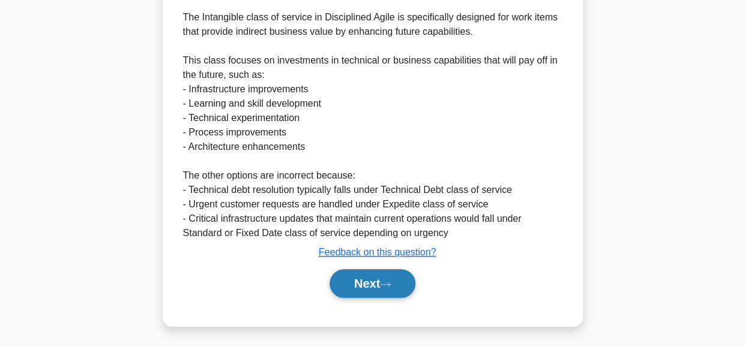
click at [360, 284] on button "Next" at bounding box center [372, 283] width 86 height 29
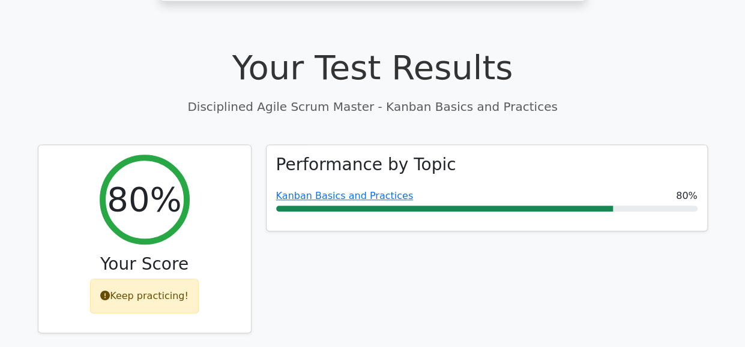
scroll to position [319, 0]
